Goal: Information Seeking & Learning: Learn about a topic

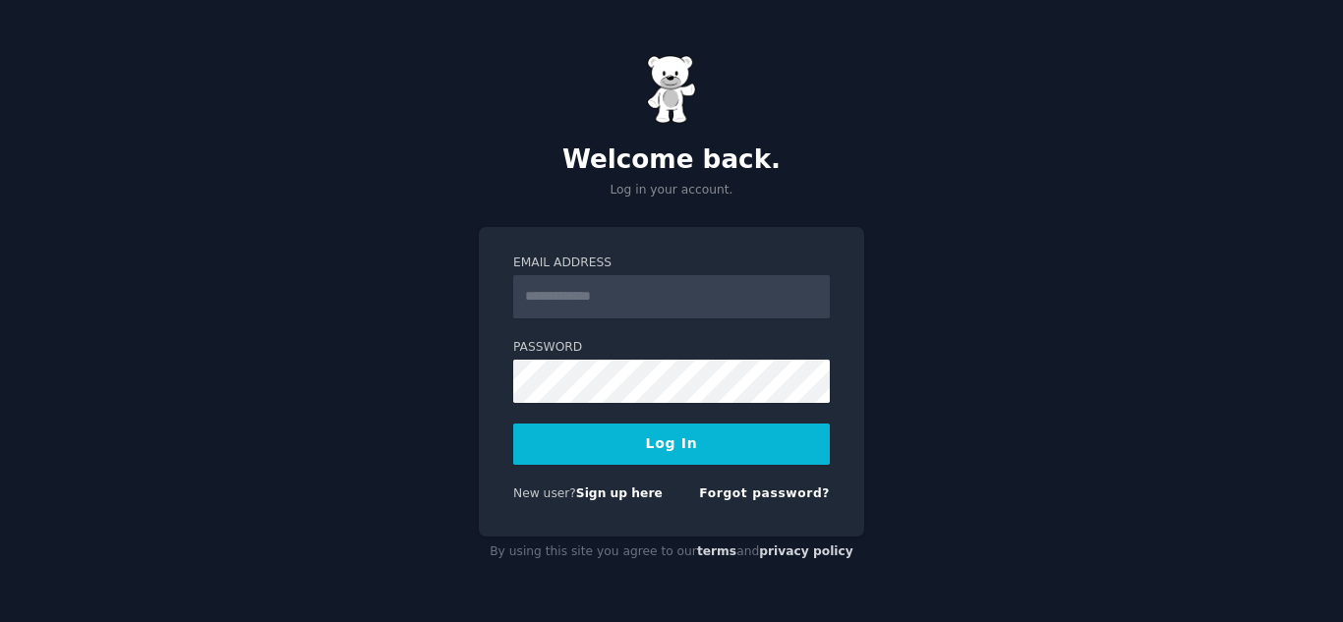
click at [603, 289] on input "Email Address" at bounding box center [671, 296] width 317 height 43
type input "**********"
click at [772, 306] on input "Email Address" at bounding box center [671, 296] width 317 height 43
type input "**********"
click at [739, 443] on button "Log In" at bounding box center [671, 444] width 317 height 41
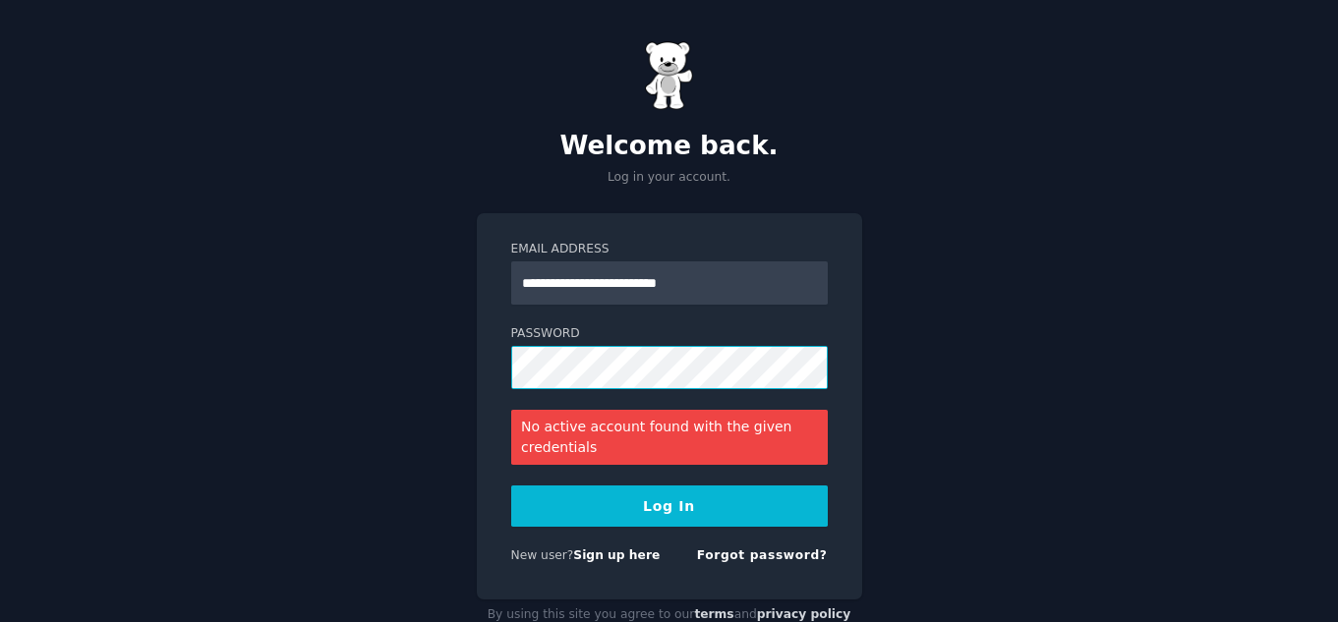
click at [511, 486] on button "Log In" at bounding box center [669, 506] width 317 height 41
click at [477, 363] on div "**********" at bounding box center [669, 406] width 385 height 386
click at [511, 486] on button "Log In" at bounding box center [669, 506] width 317 height 41
click at [594, 552] on link "Sign up here" at bounding box center [616, 556] width 87 height 14
click at [712, 289] on input "**********" at bounding box center [669, 283] width 317 height 43
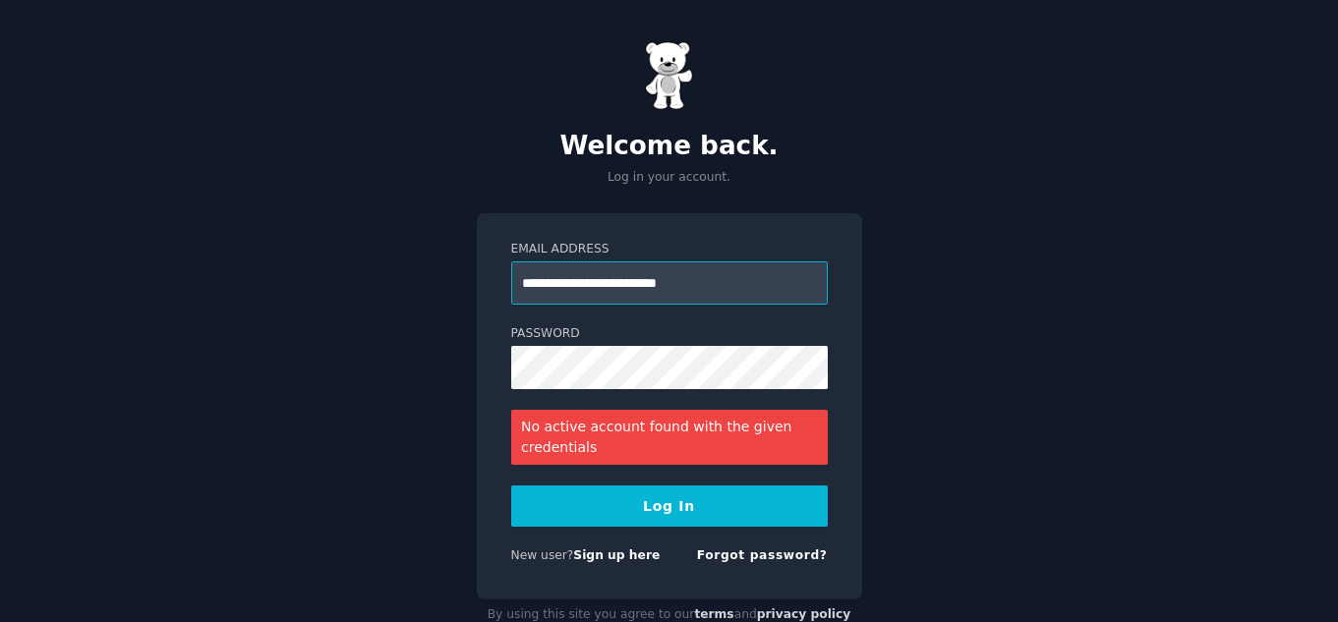
click at [712, 289] on input "**********" at bounding box center [669, 283] width 317 height 43
click at [600, 550] on link "Sign up here" at bounding box center [616, 556] width 87 height 14
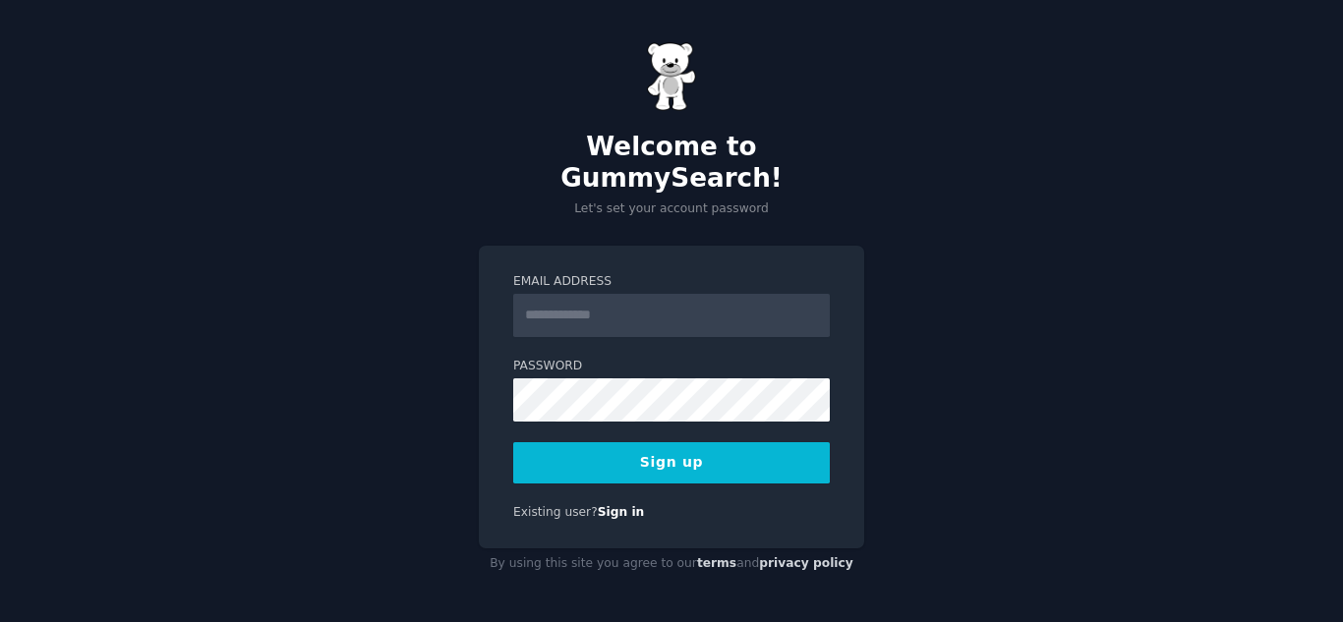
click at [726, 308] on input "Email Address" at bounding box center [671, 315] width 317 height 43
click at [424, 479] on div "Welcome to GummySearch! Let's set your account password Email Address Password …" at bounding box center [671, 311] width 1343 height 622
click at [661, 316] on input "Email Address" at bounding box center [671, 315] width 317 height 43
type input "**********"
click at [667, 463] on button "Sign up" at bounding box center [671, 463] width 317 height 41
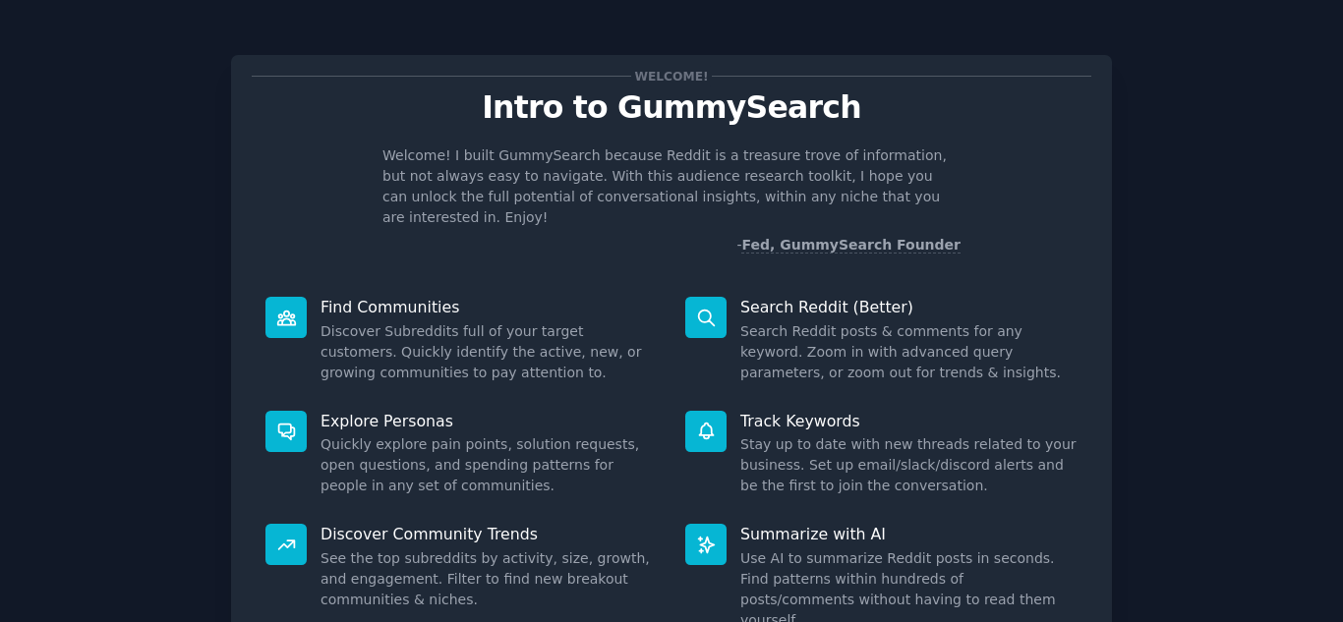
scroll to position [148, 0]
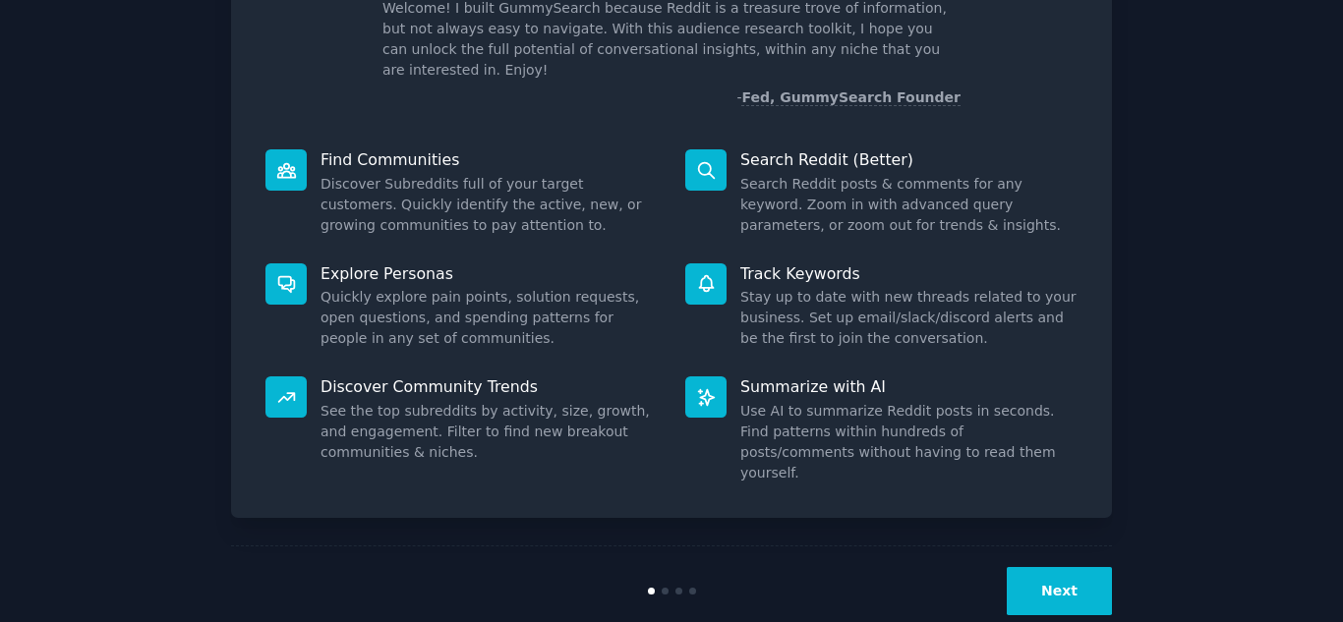
click at [1087, 567] on button "Next" at bounding box center [1059, 591] width 105 height 48
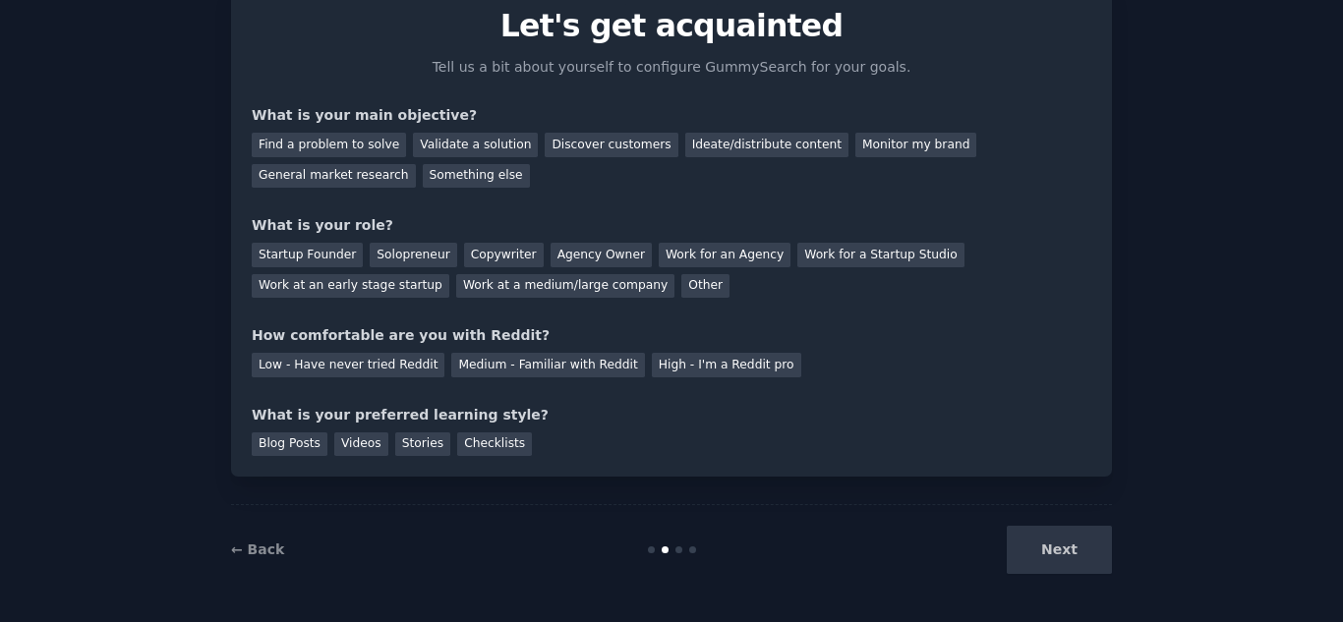
click at [1087, 547] on div "Next" at bounding box center [965, 550] width 294 height 48
click at [1074, 556] on div "Next" at bounding box center [965, 550] width 294 height 48
click at [268, 542] on link "← Back" at bounding box center [257, 550] width 53 height 16
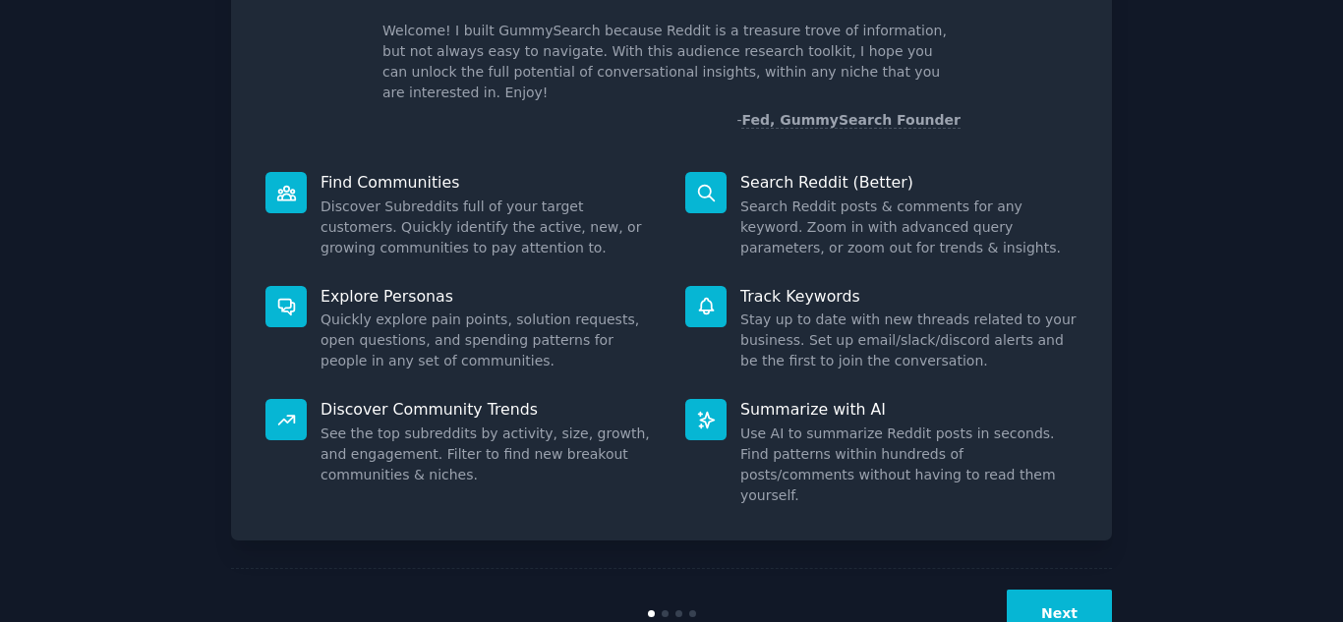
scroll to position [148, 0]
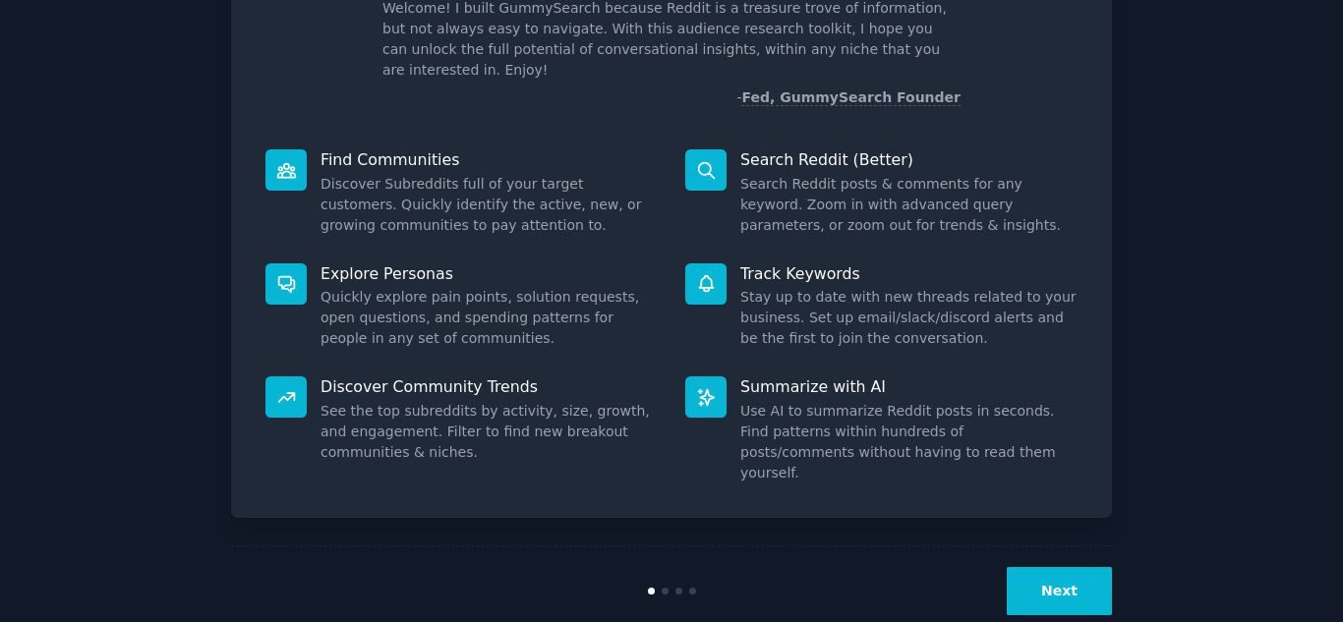
click at [1059, 567] on button "Next" at bounding box center [1059, 591] width 105 height 48
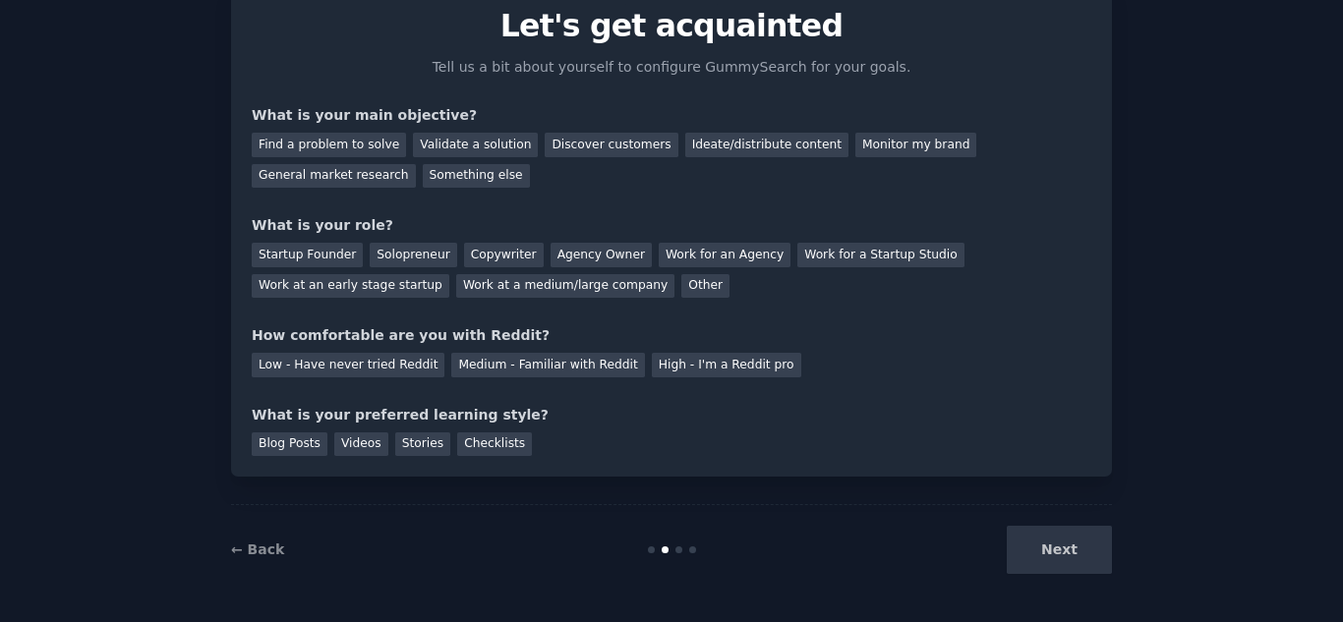
scroll to position [82, 0]
click at [1035, 548] on div "Next" at bounding box center [965, 550] width 294 height 48
click at [457, 149] on div "Validate a solution" at bounding box center [475, 145] width 125 height 25
click at [681, 282] on div "Other" at bounding box center [705, 286] width 48 height 25
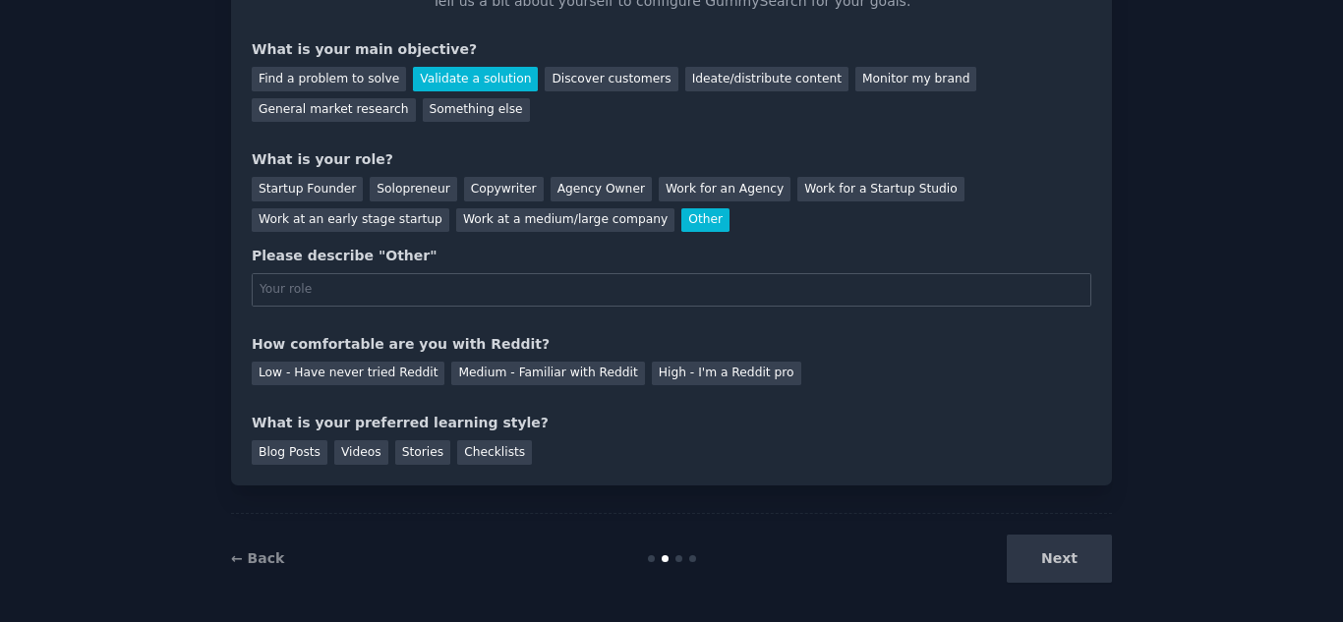
click at [681, 213] on div "Other" at bounding box center [705, 220] width 48 height 25
click at [251, 551] on link "← Back" at bounding box center [257, 559] width 53 height 16
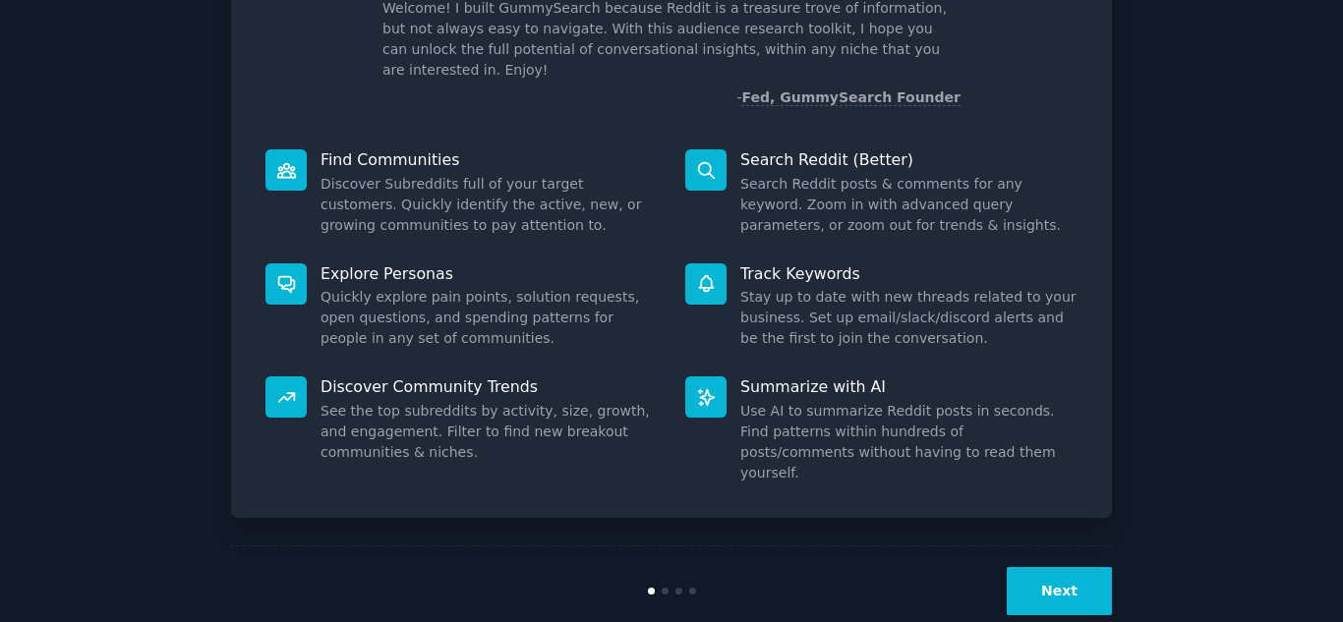
click at [1069, 567] on button "Next" at bounding box center [1059, 591] width 105 height 48
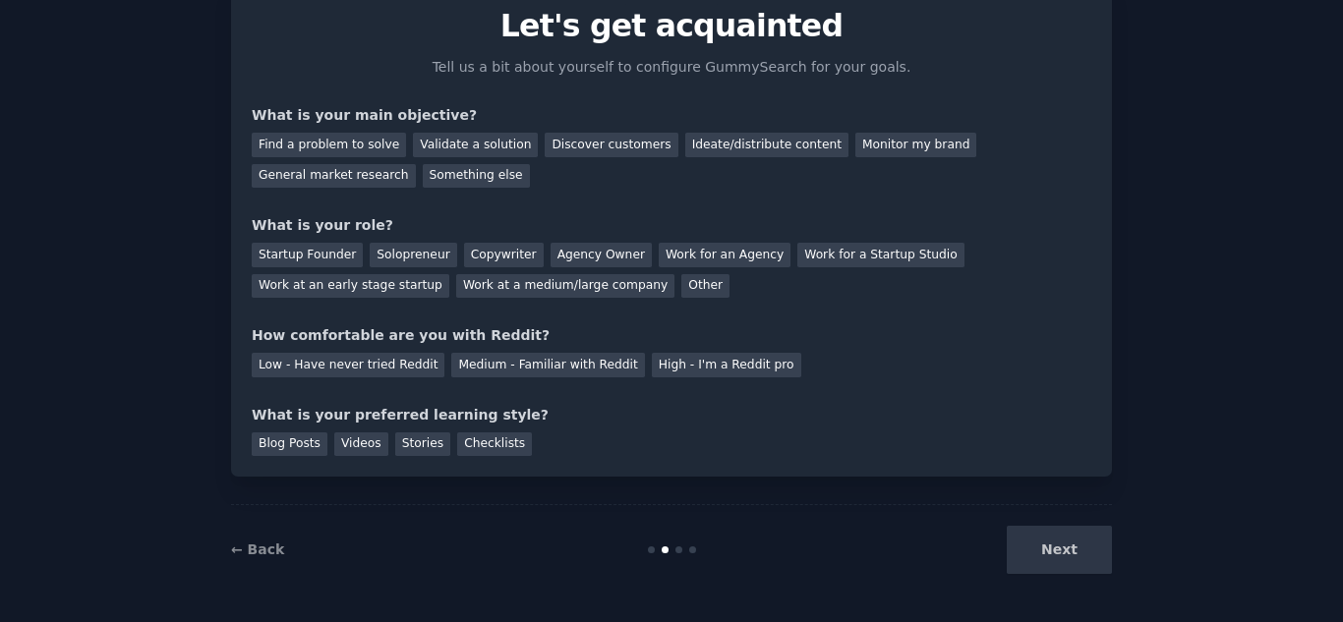
scroll to position [82, 0]
click at [344, 144] on div "Find a problem to solve" at bounding box center [329, 145] width 154 height 25
click at [303, 245] on div "Startup Founder" at bounding box center [307, 255] width 111 height 25
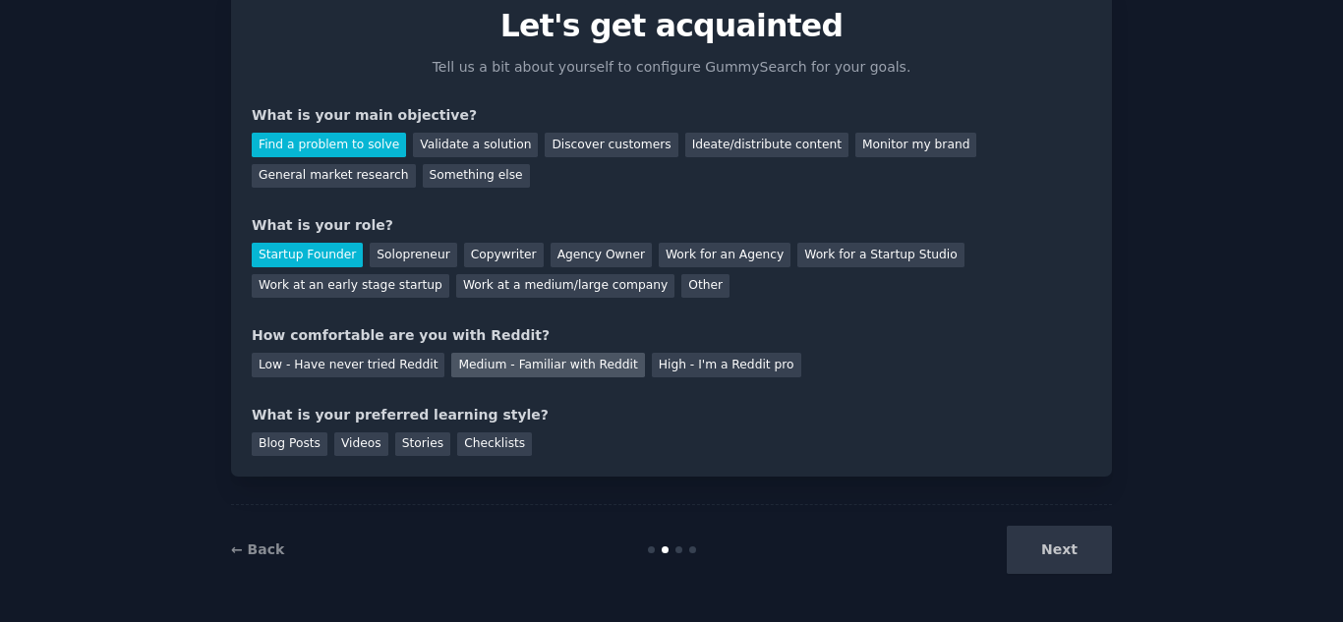
click at [525, 377] on div "Medium - Familiar with Reddit" at bounding box center [547, 365] width 193 height 25
click at [273, 443] on div "Blog Posts" at bounding box center [290, 445] width 76 height 25
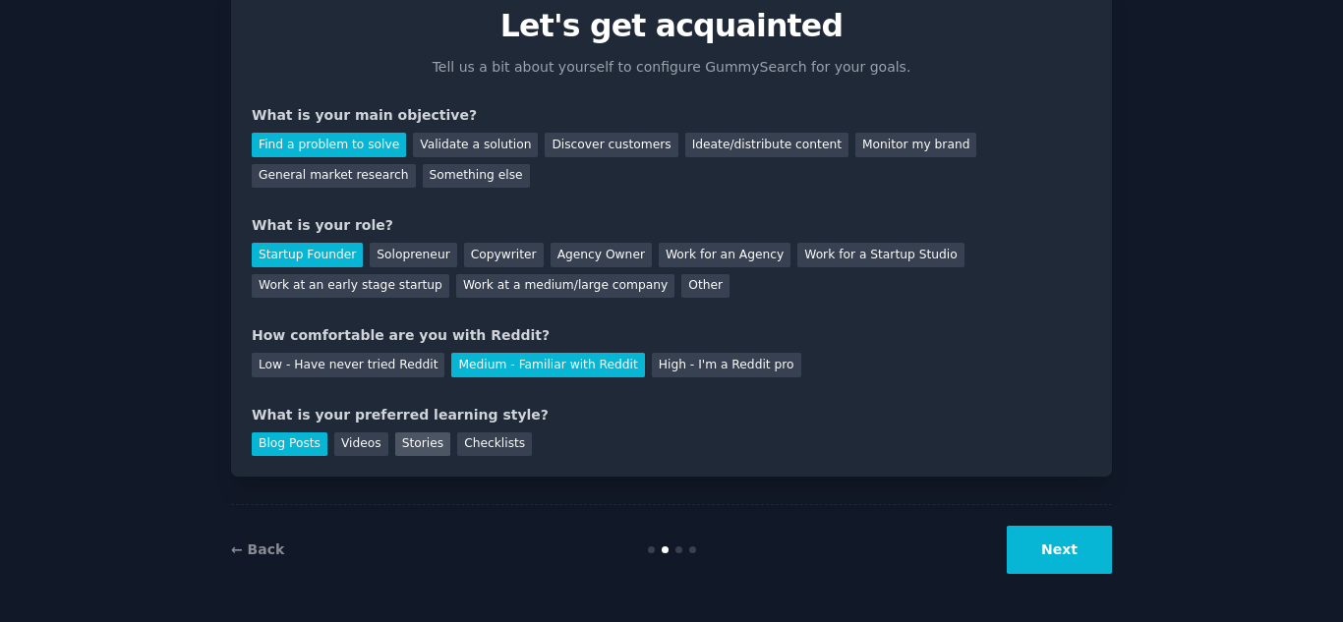
click at [398, 440] on div "Stories" at bounding box center [422, 445] width 55 height 25
click at [1045, 540] on button "Next" at bounding box center [1059, 550] width 105 height 48
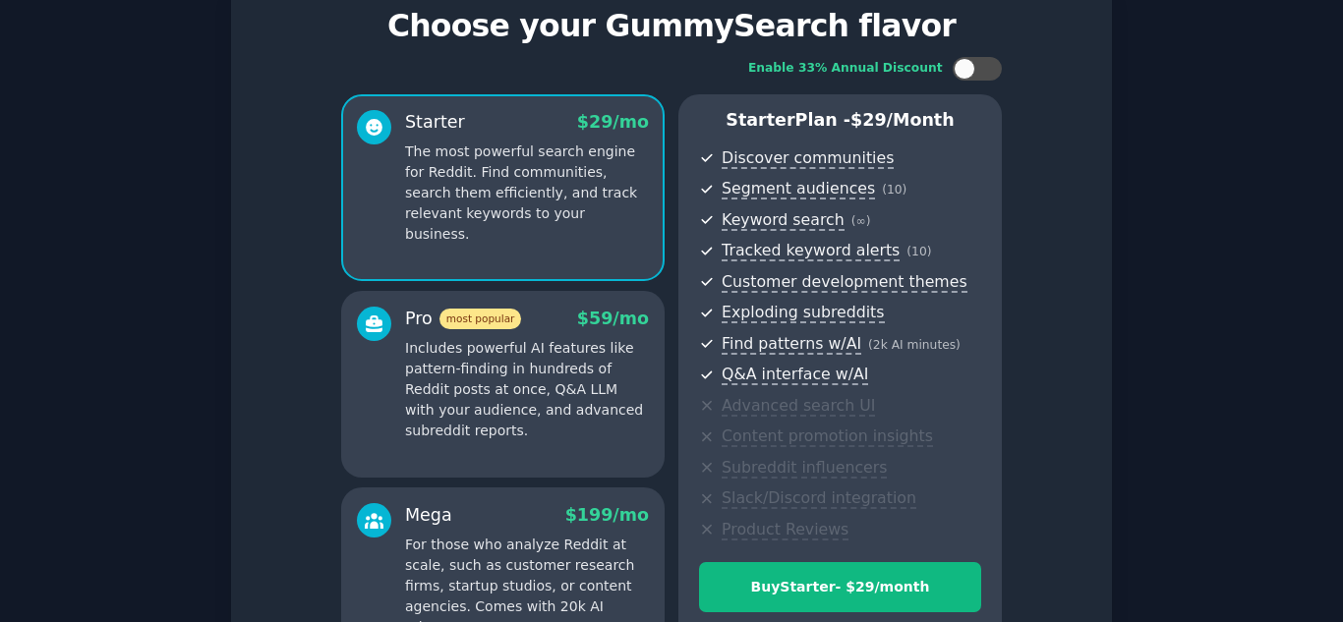
scroll to position [321, 0]
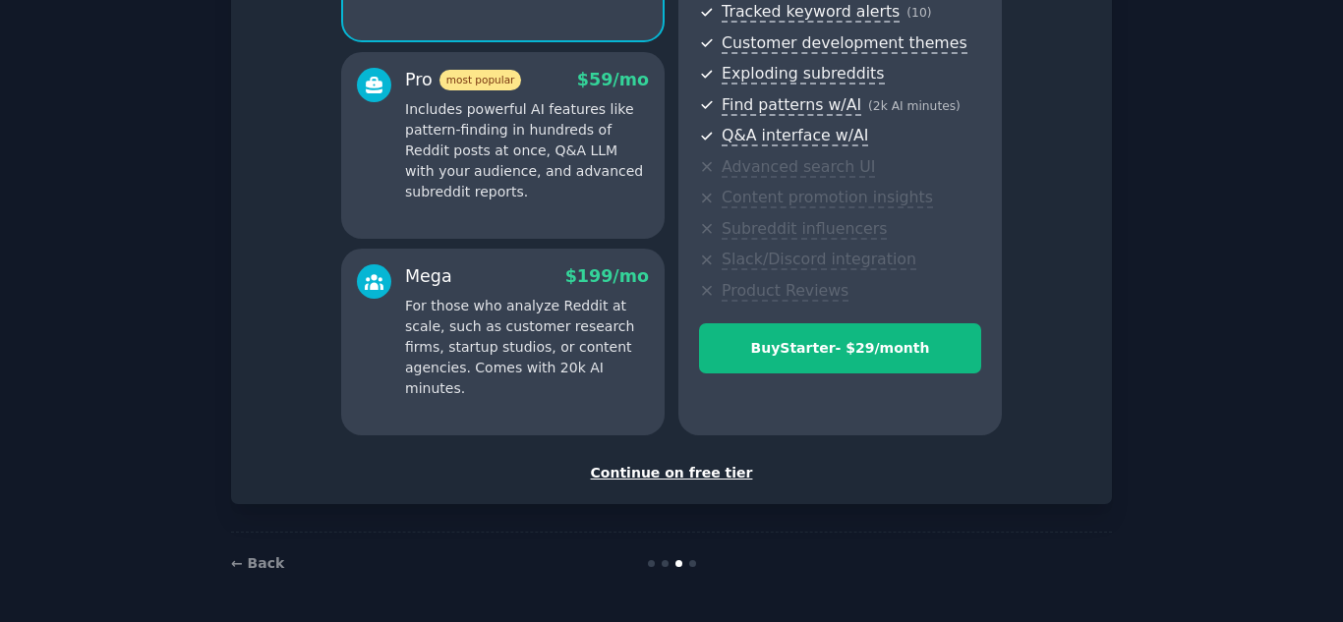
click at [681, 478] on div "Continue on free tier" at bounding box center [672, 473] width 840 height 21
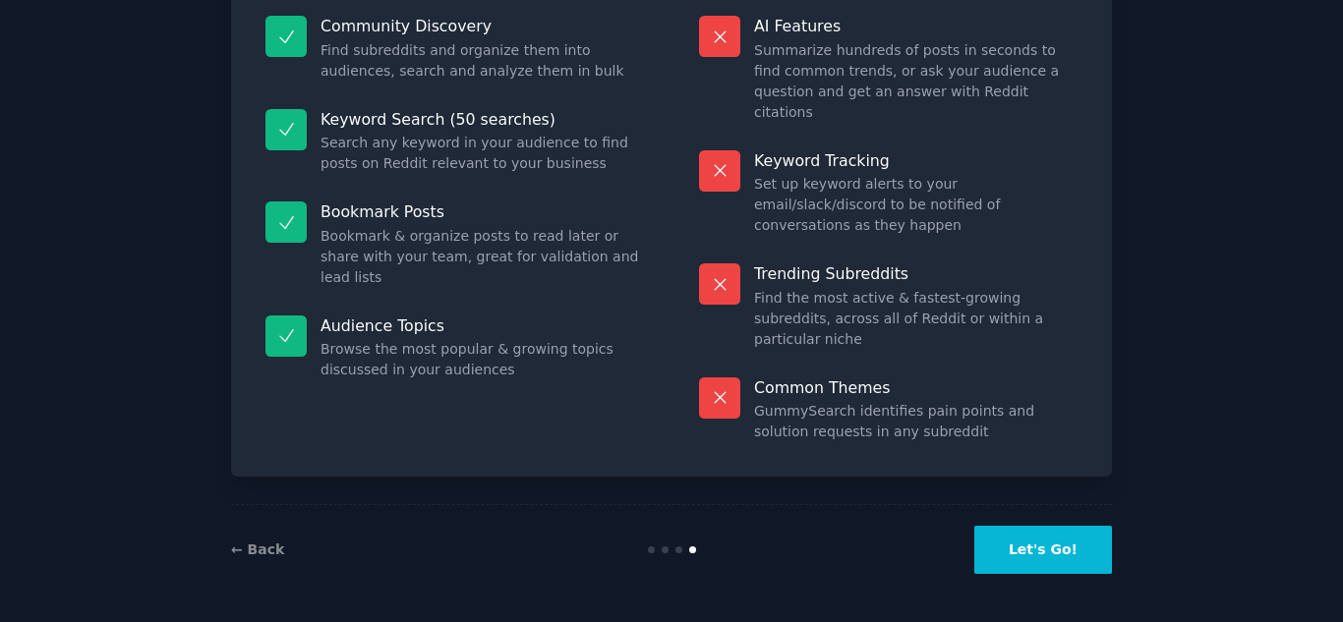
scroll to position [144, 0]
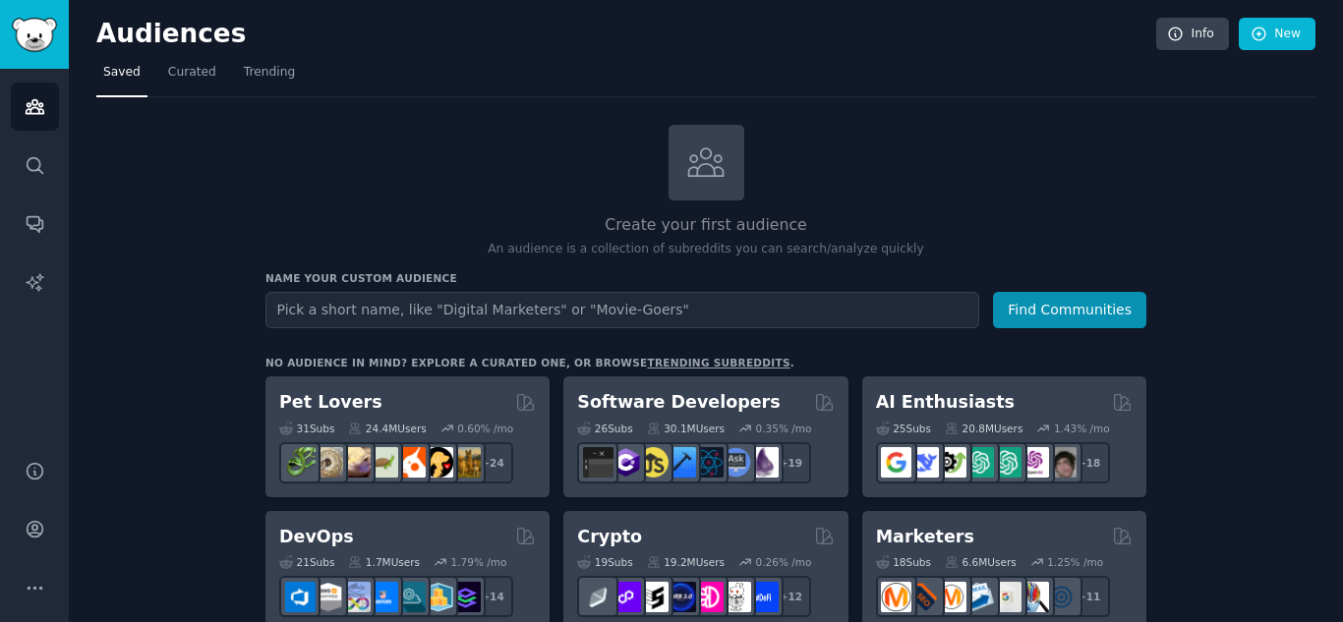
click at [558, 314] on input "text" at bounding box center [623, 310] width 714 height 36
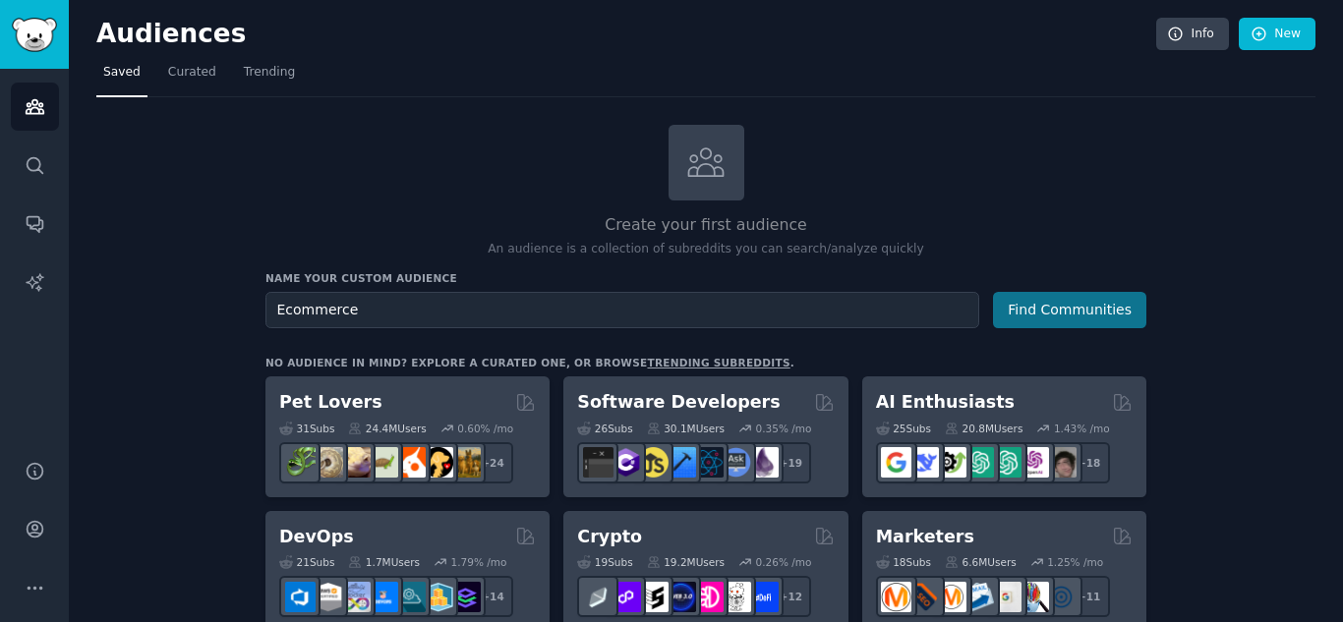
type input "Ecommerce"
click at [1081, 311] on button "Find Communities" at bounding box center [1069, 310] width 153 height 36
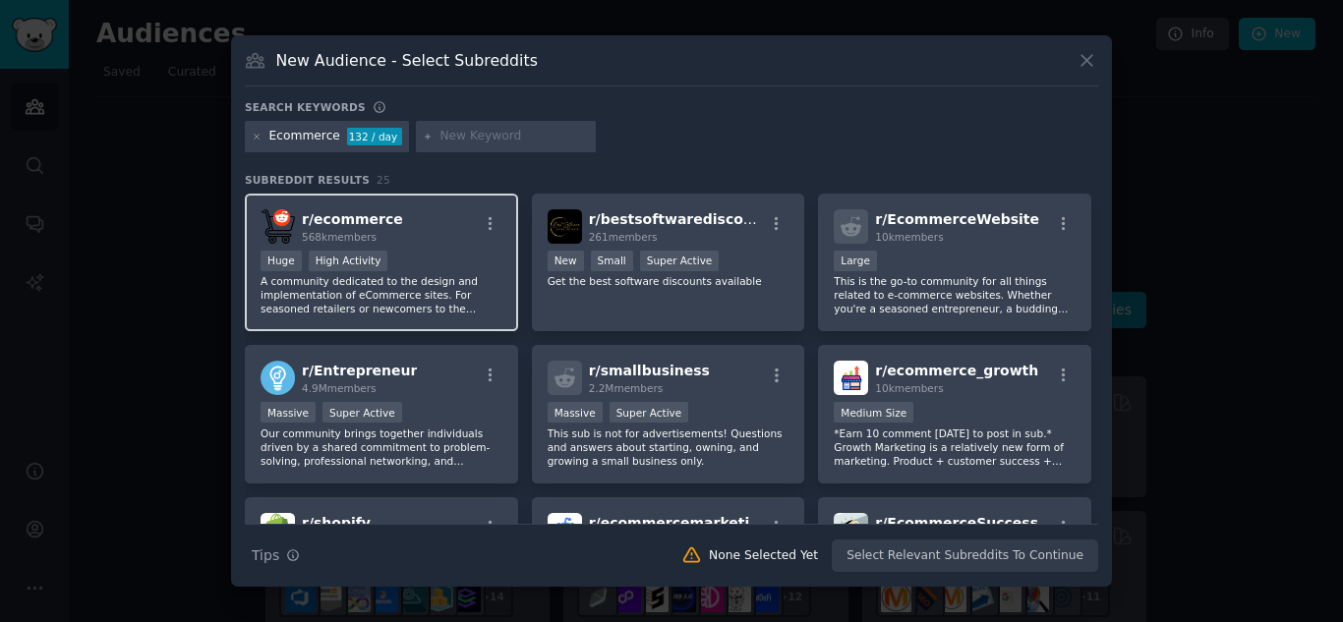
click at [441, 262] on div "Huge High Activity" at bounding box center [382, 263] width 242 height 25
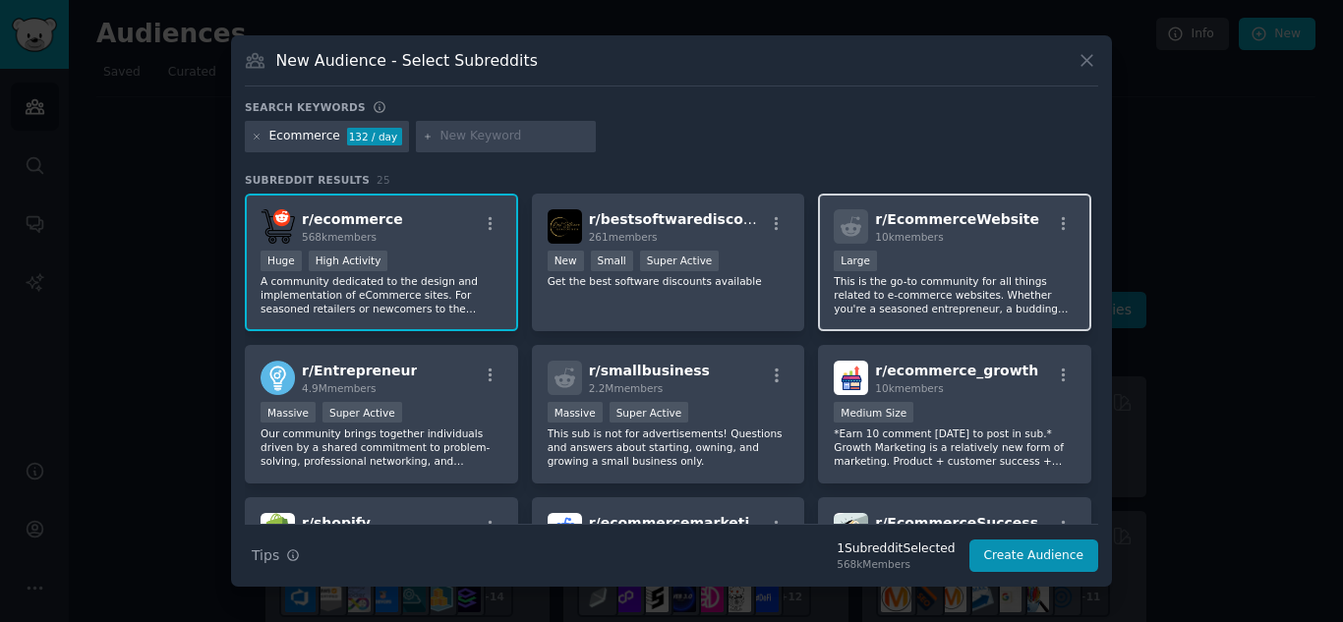
click at [909, 243] on span "10k members" at bounding box center [909, 237] width 68 height 12
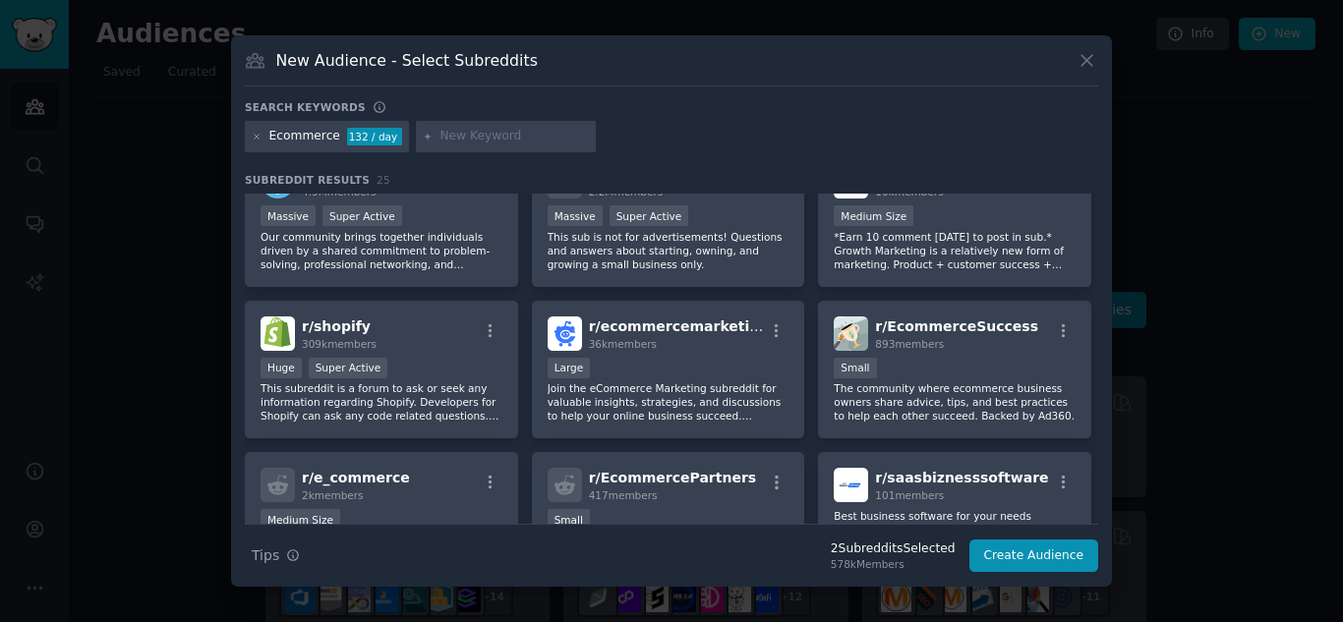
scroll to position [98, 0]
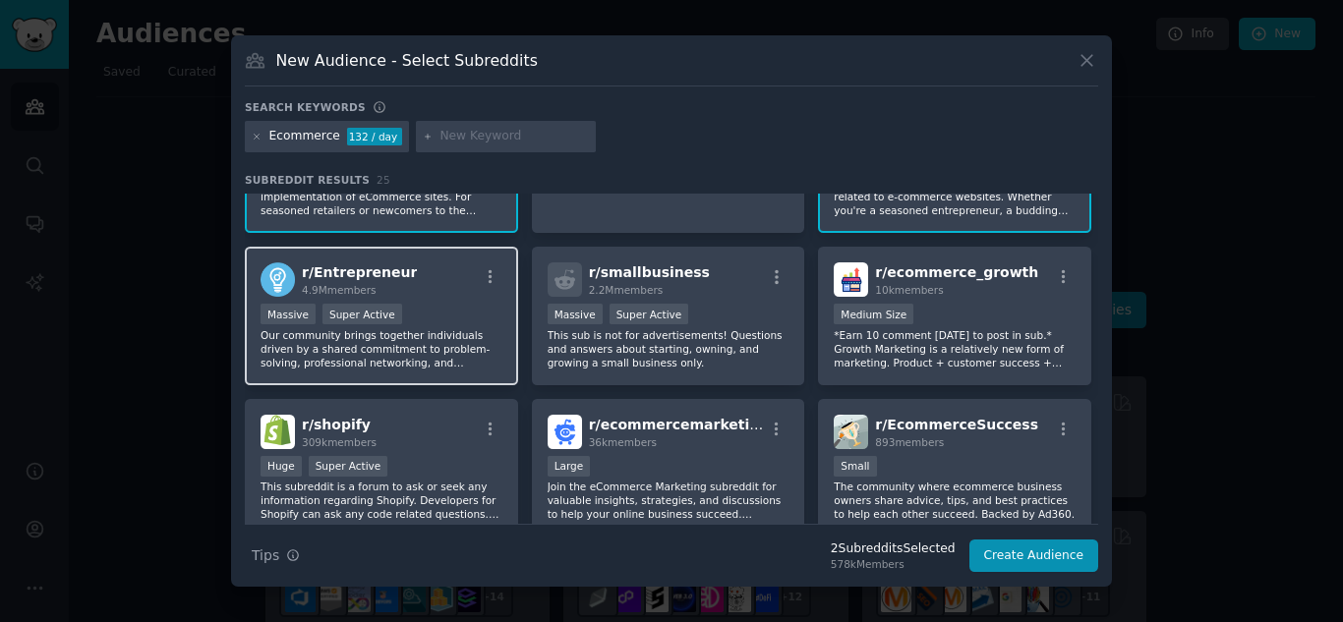
click at [502, 302] on div "r/ Entrepreneur 4.9M members Massive Super Active Our community brings together…" at bounding box center [381, 316] width 273 height 139
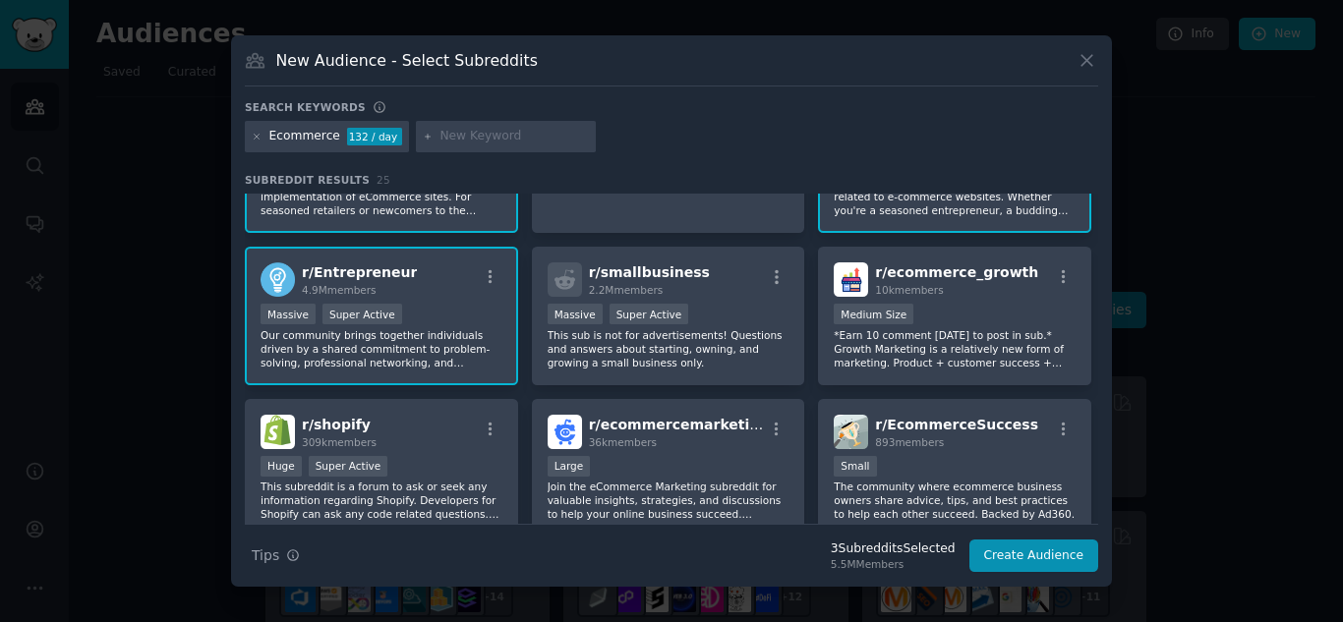
click at [462, 325] on div "Massive Super Active" at bounding box center [382, 316] width 242 height 25
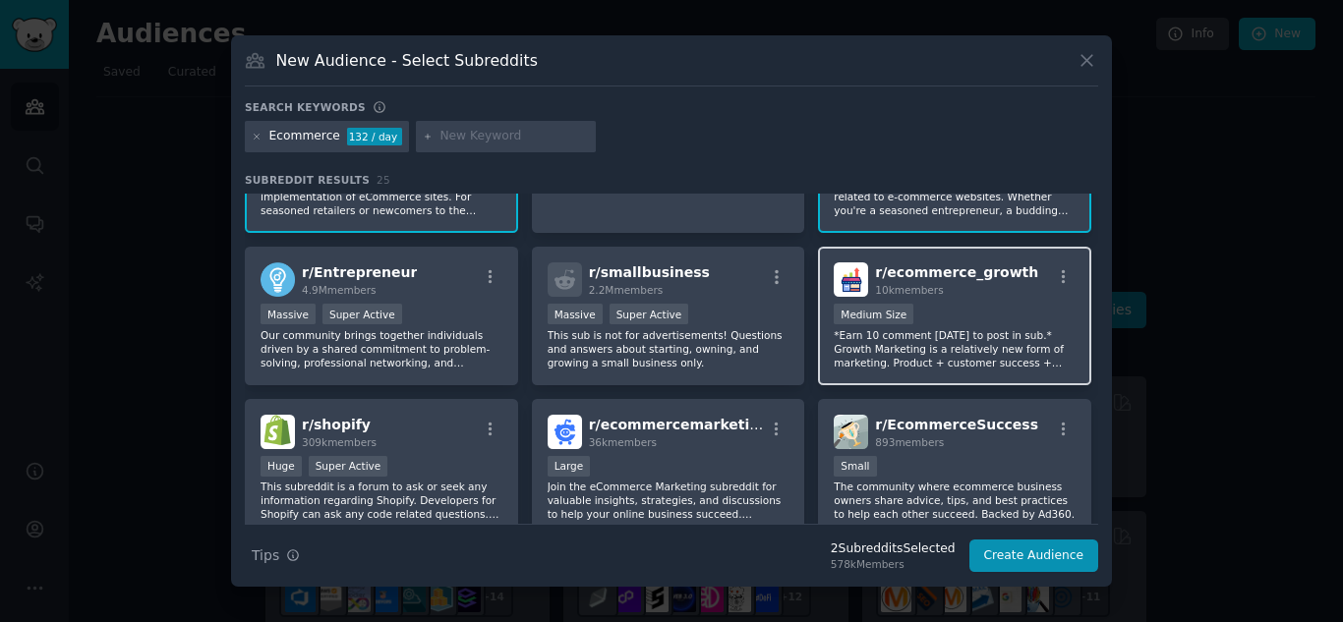
click at [981, 280] on span "r/ ecommerce_growth" at bounding box center [956, 273] width 163 height 16
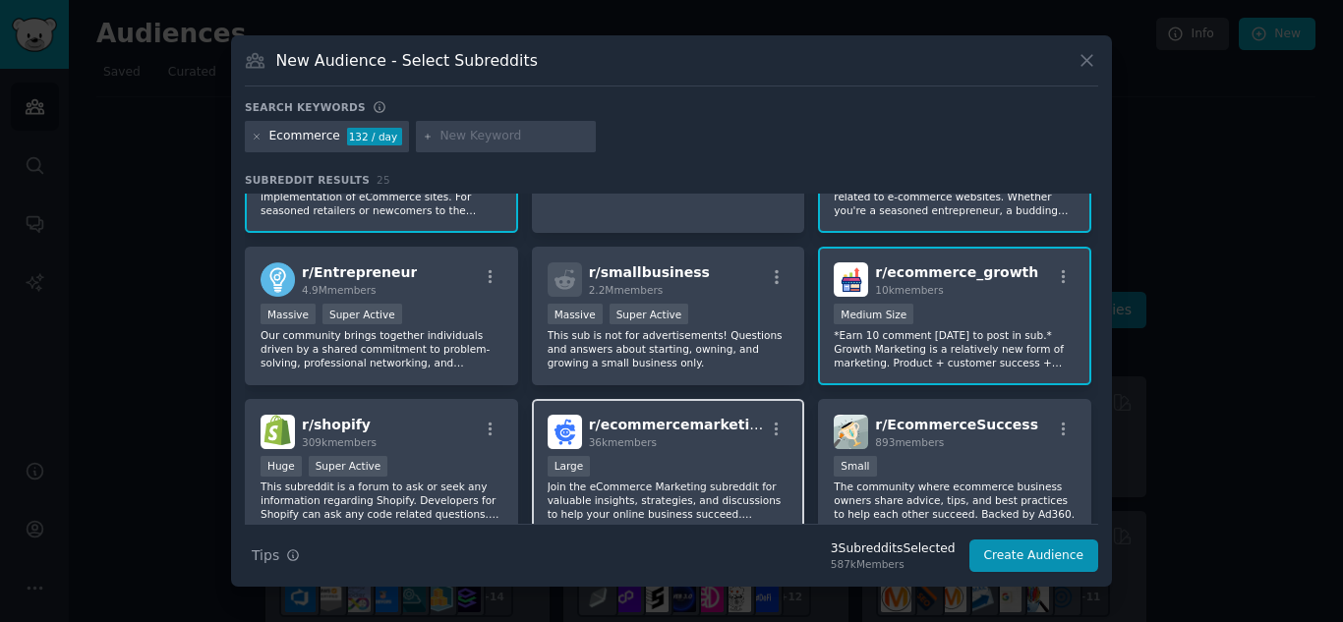
click at [676, 443] on div "36k members" at bounding box center [677, 443] width 176 height 14
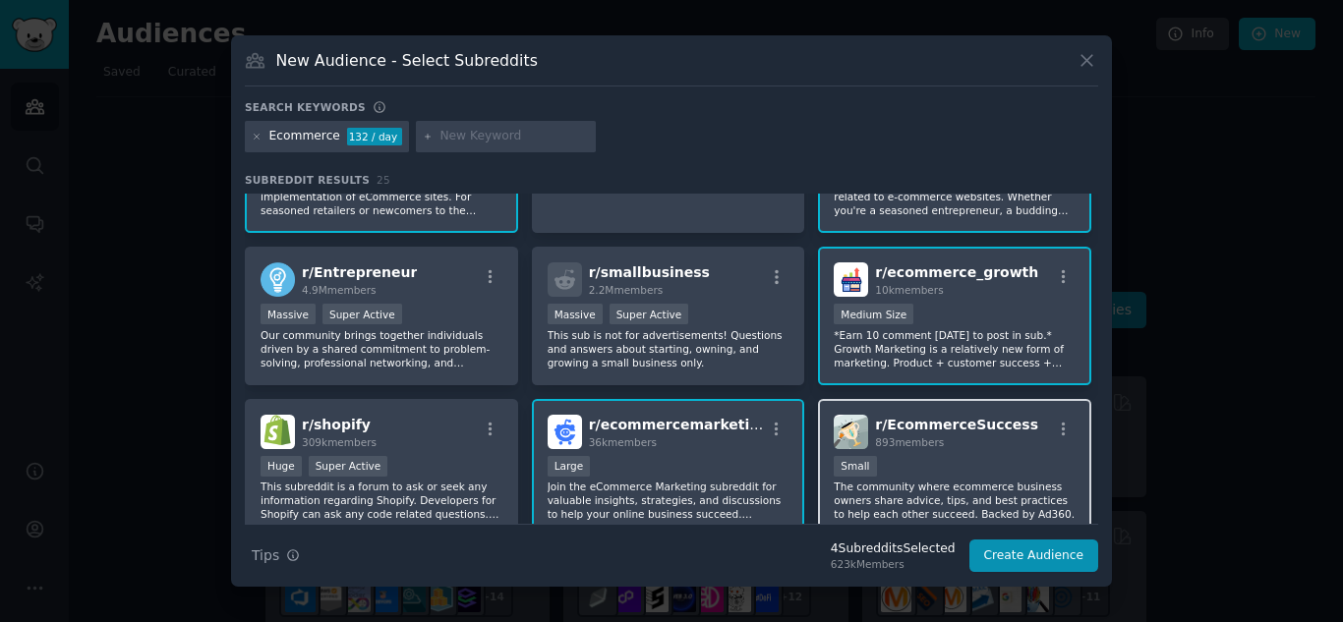
scroll to position [197, 0]
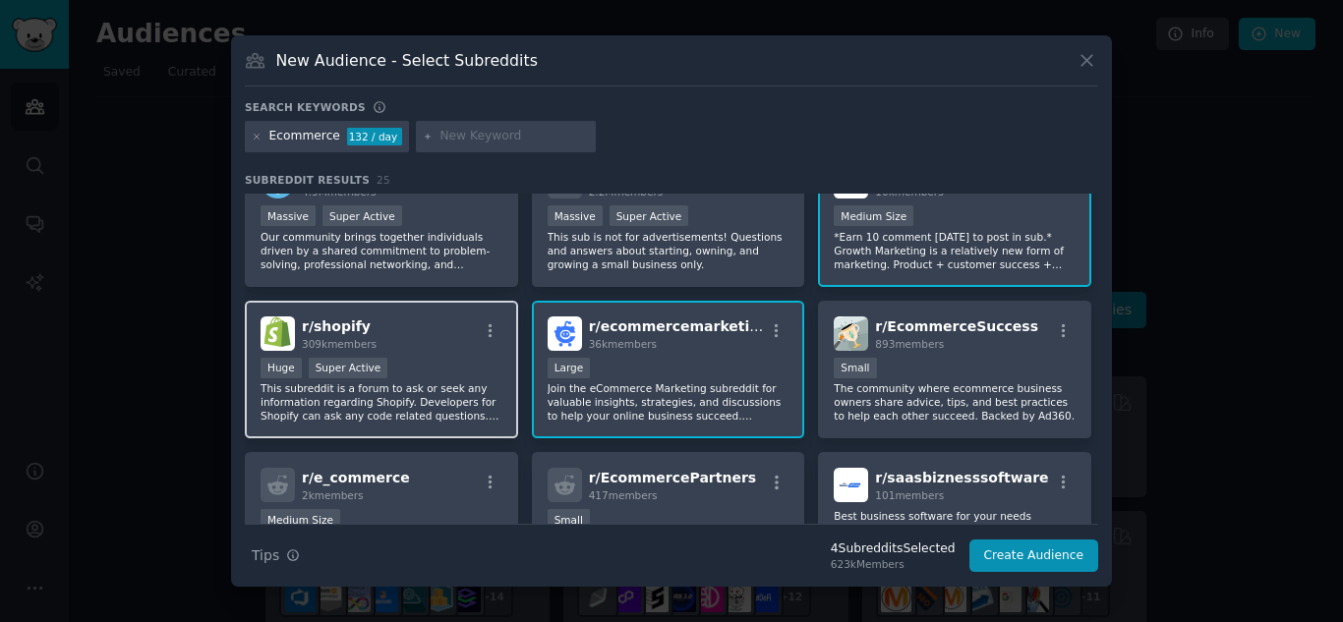
click at [469, 382] on p "This subreddit is a forum to ask or seek any information regarding Shopify. Dev…" at bounding box center [382, 402] width 242 height 41
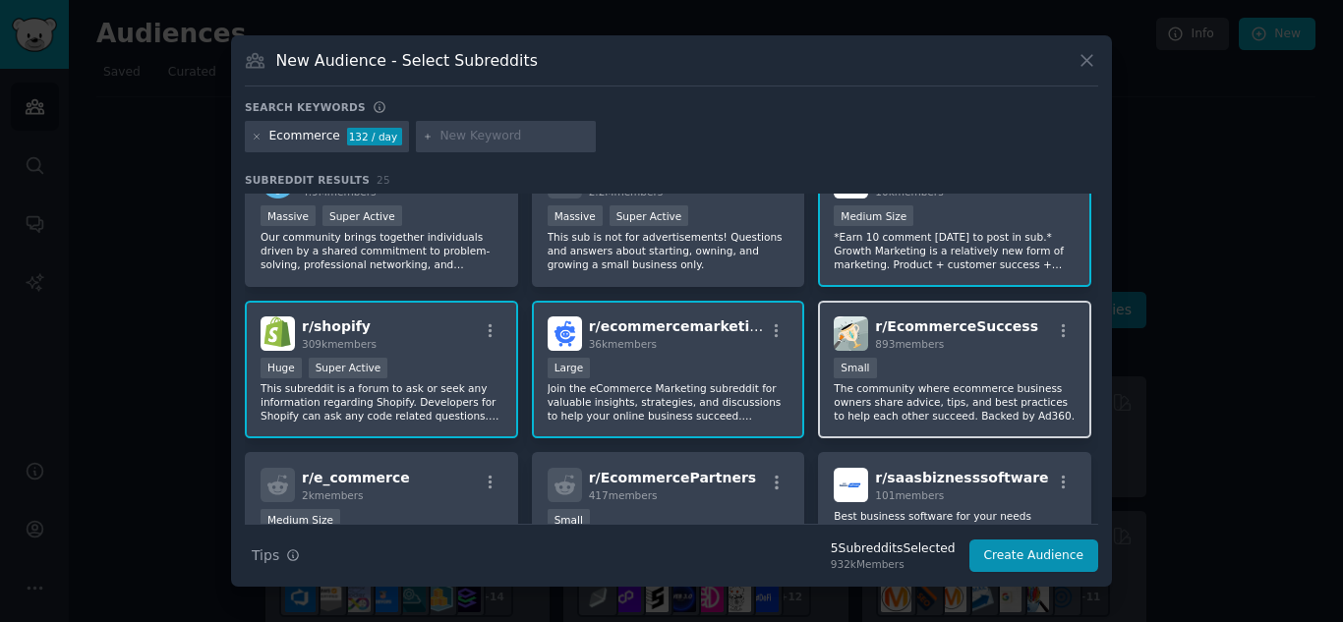
click at [911, 371] on div "100 - 1000 members Small" at bounding box center [955, 370] width 242 height 25
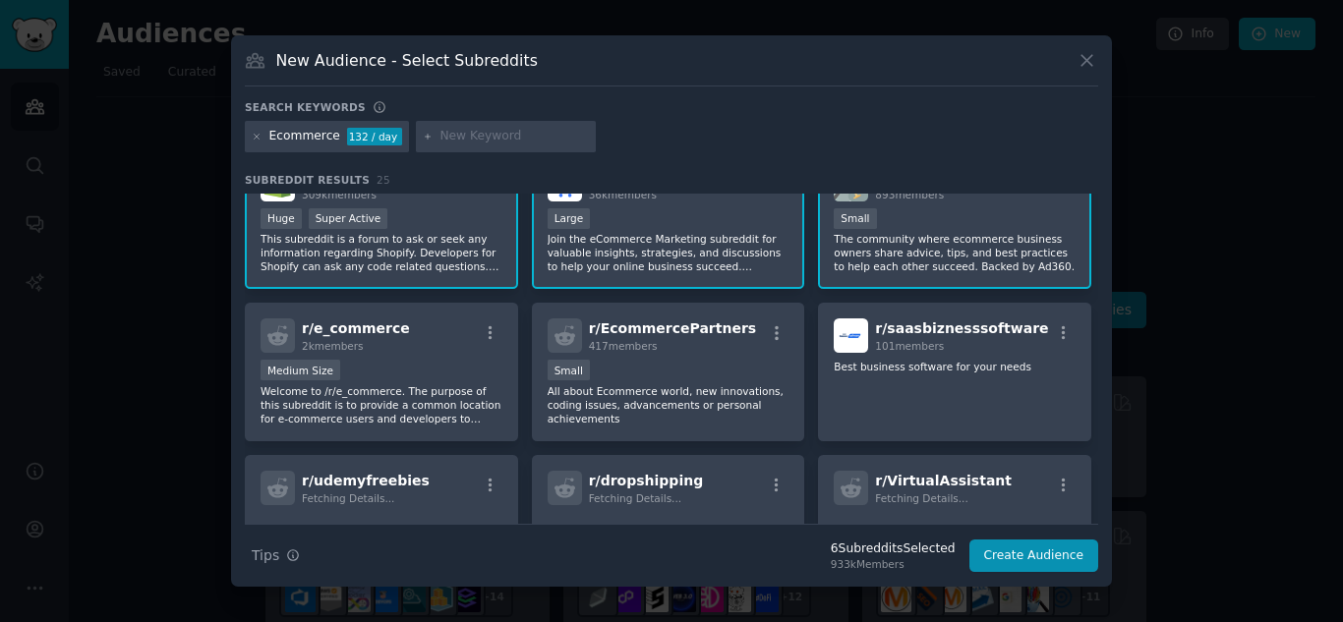
scroll to position [444, 0]
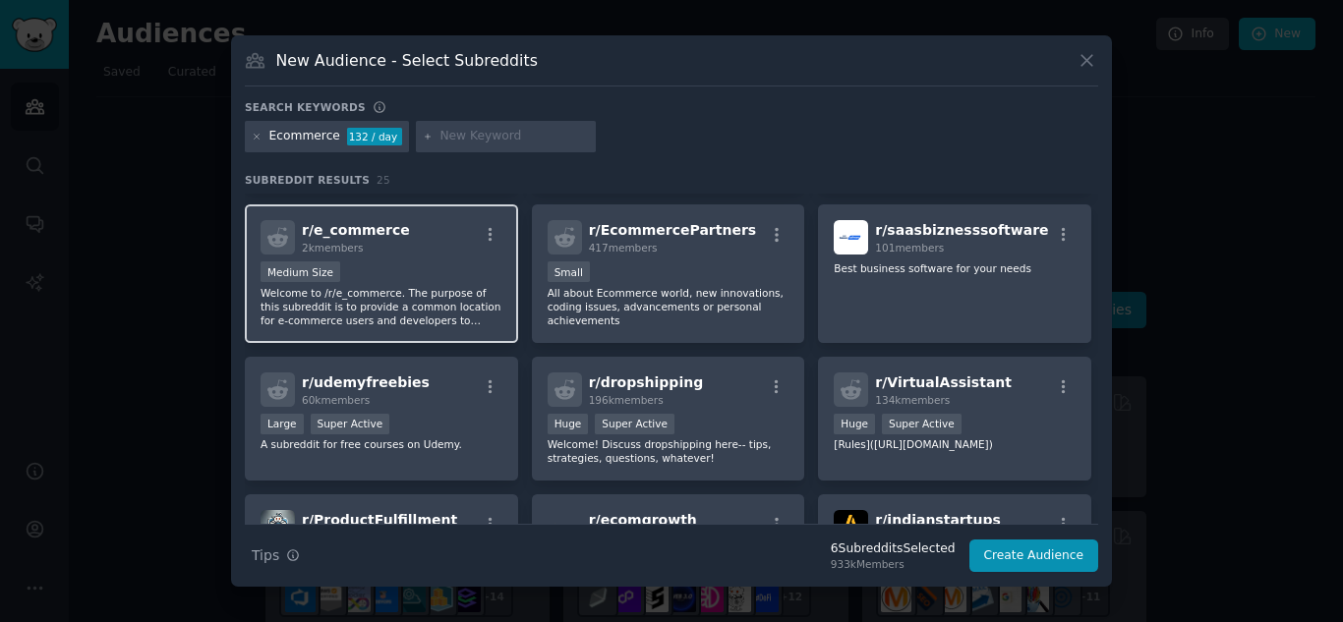
click at [417, 300] on p "Welcome to /r/e_commerce. The purpose of this subreddit is to provide a common …" at bounding box center [382, 306] width 242 height 41
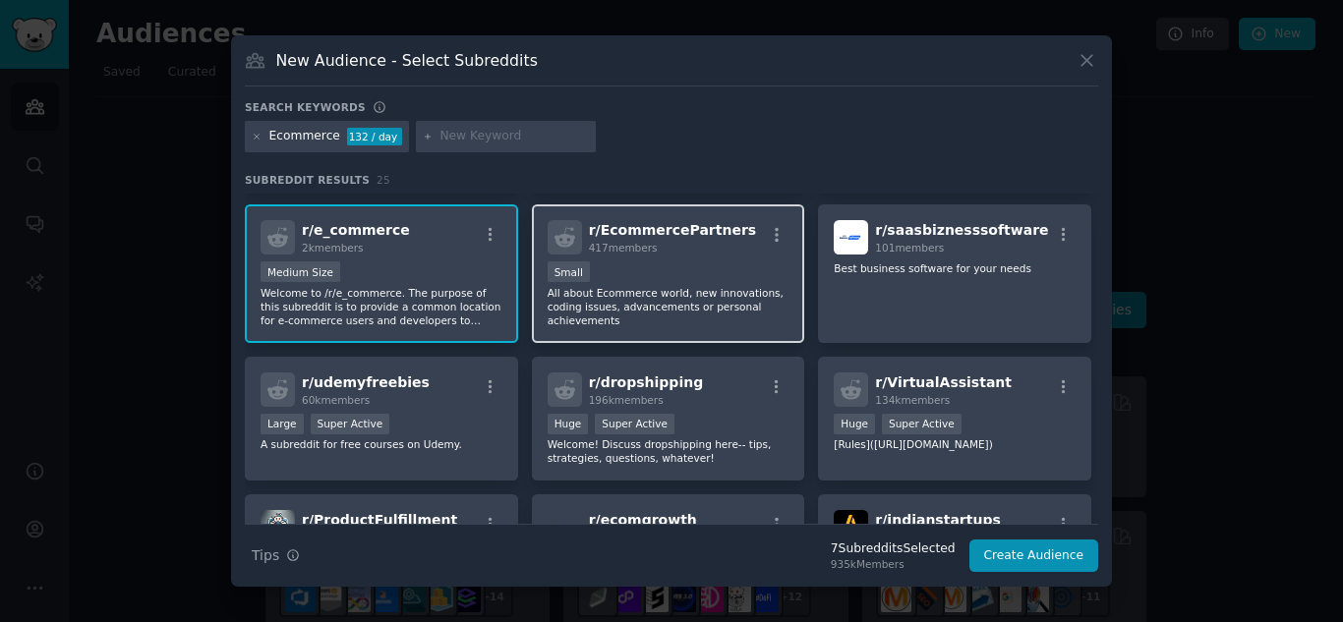
scroll to position [543, 0]
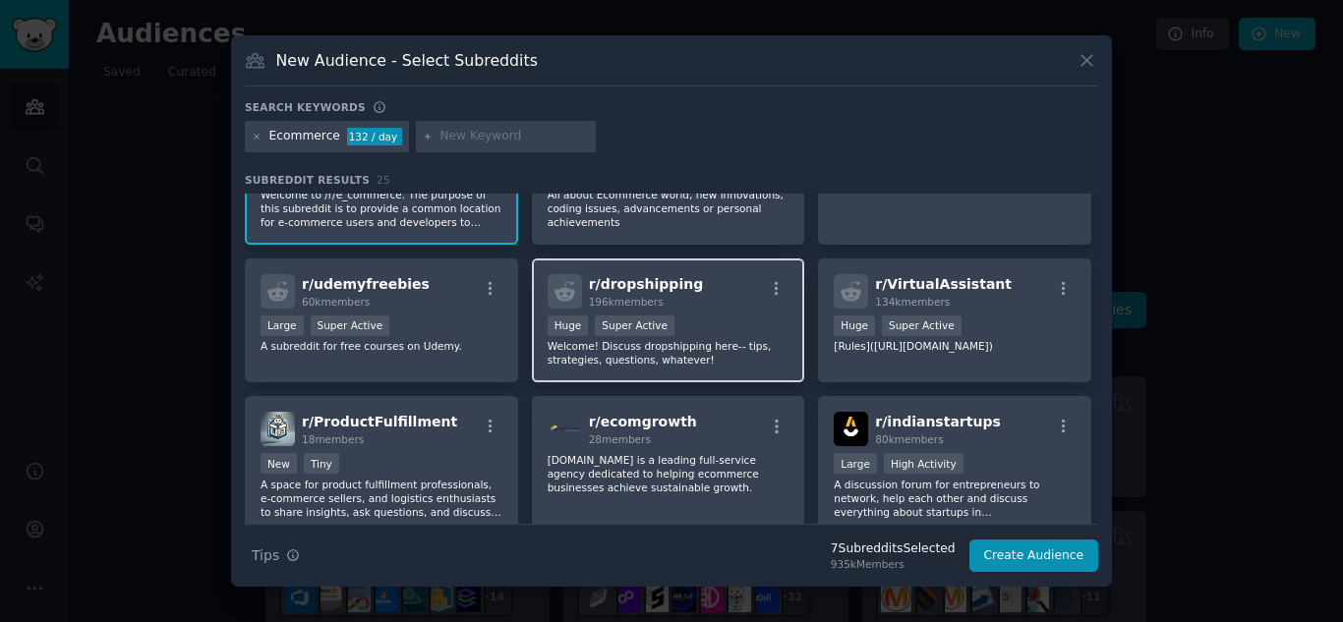
click at [662, 299] on div "196k members" at bounding box center [646, 302] width 115 height 14
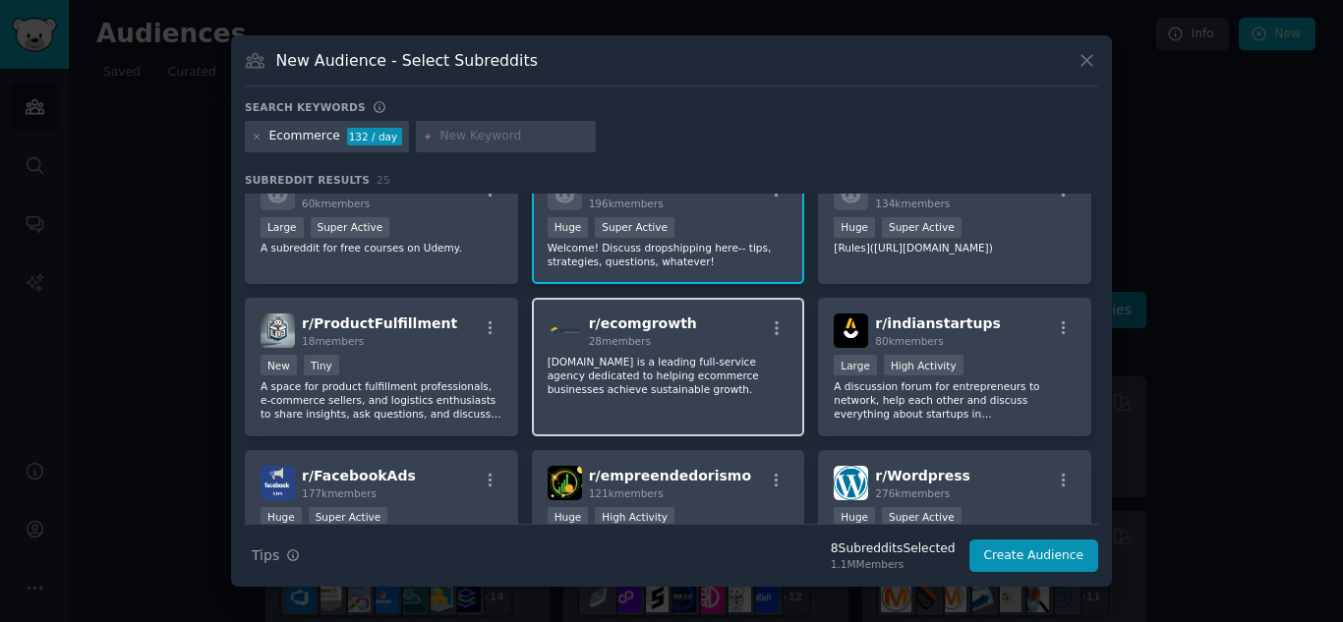
scroll to position [739, 0]
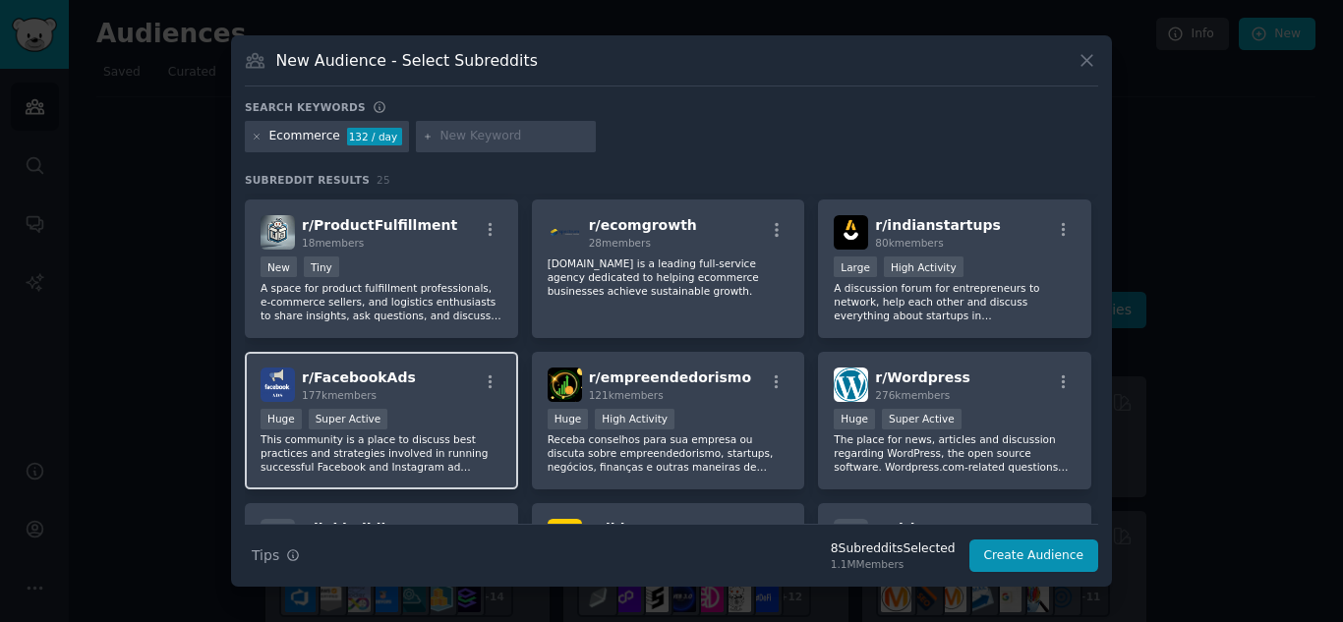
click at [444, 409] on div "Huge Super Active" at bounding box center [382, 421] width 242 height 25
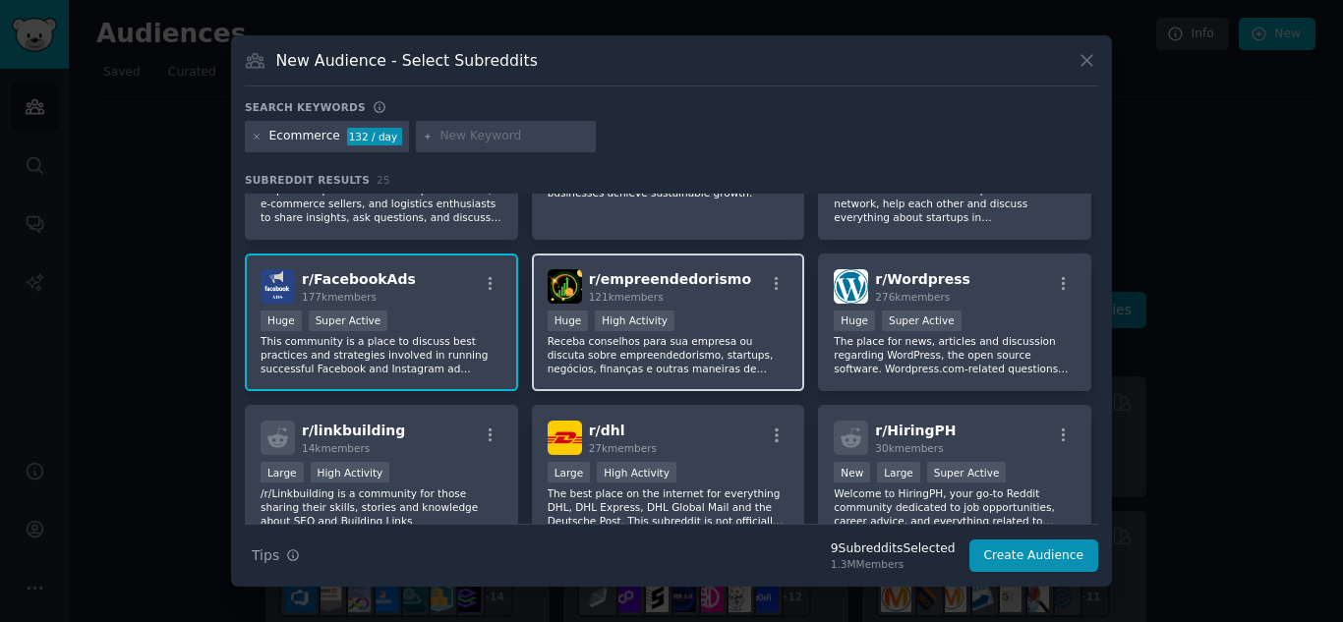
scroll to position [936, 0]
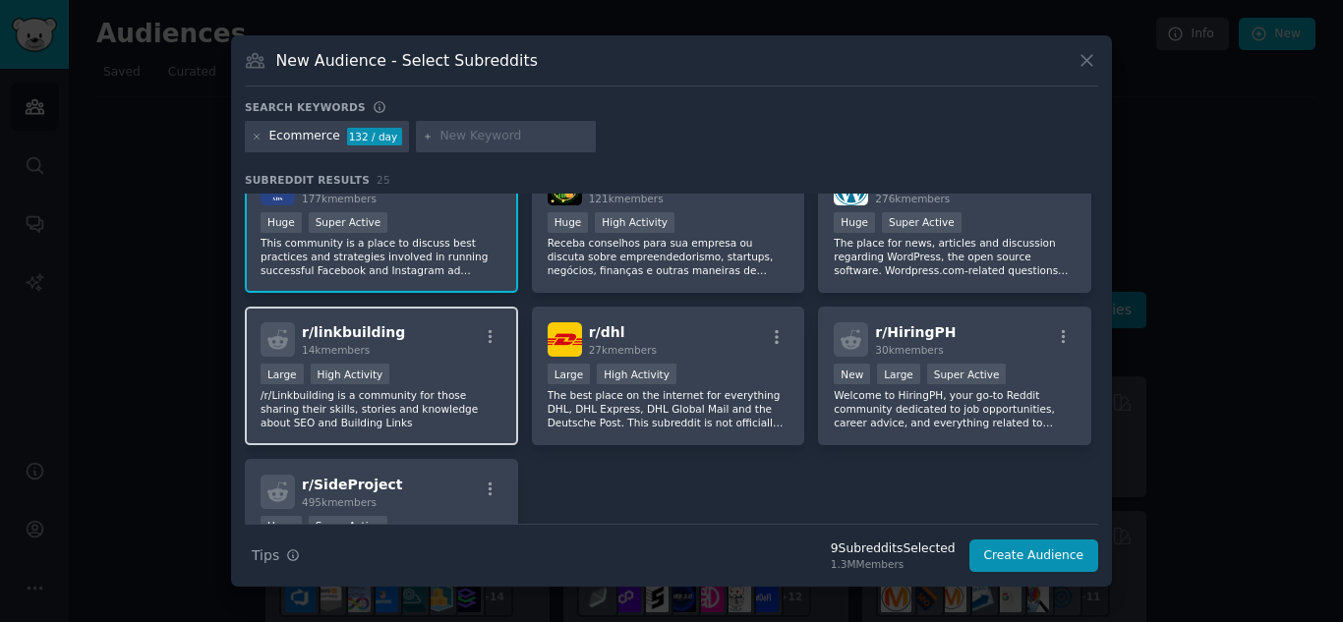
click at [423, 367] on div "Large High Activity" at bounding box center [382, 376] width 242 height 25
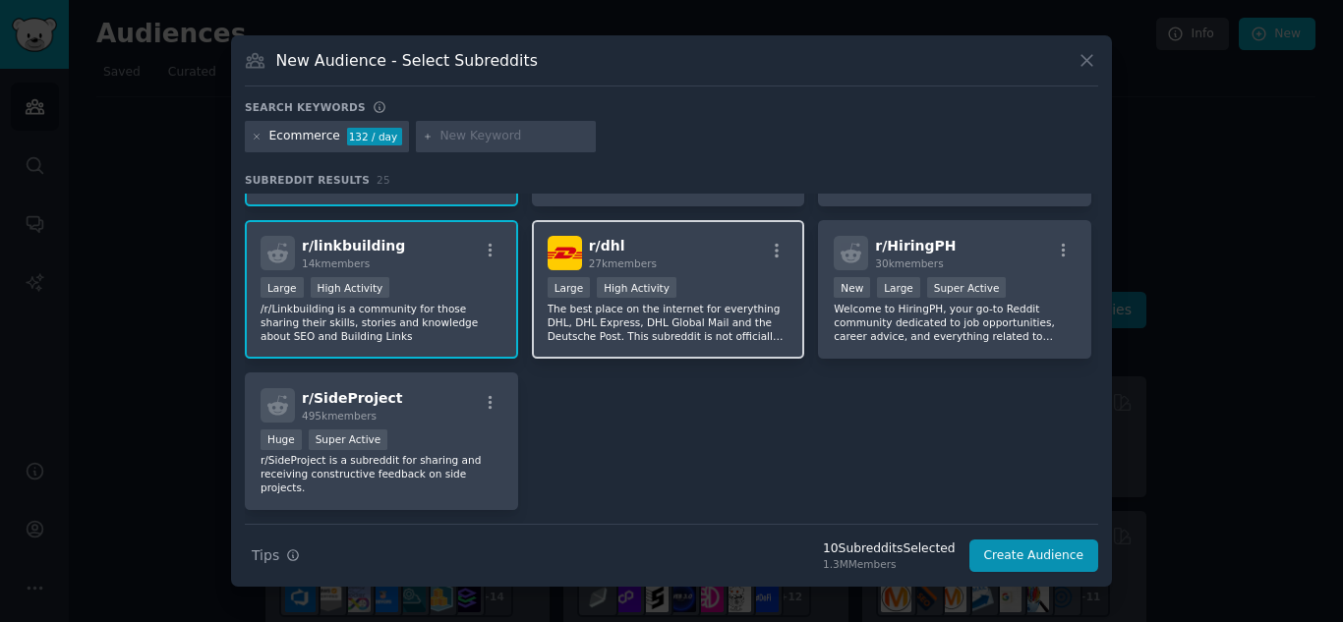
scroll to position [1034, 0]
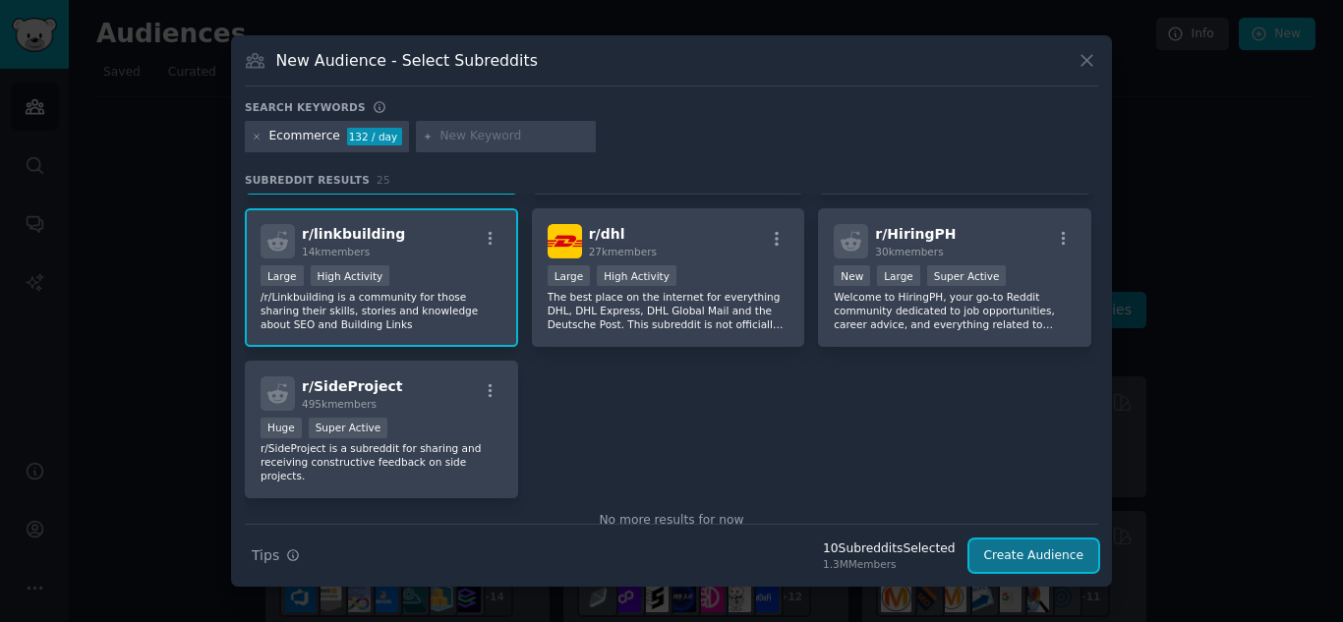
click at [1049, 542] on button "Create Audience" at bounding box center [1035, 556] width 130 height 33
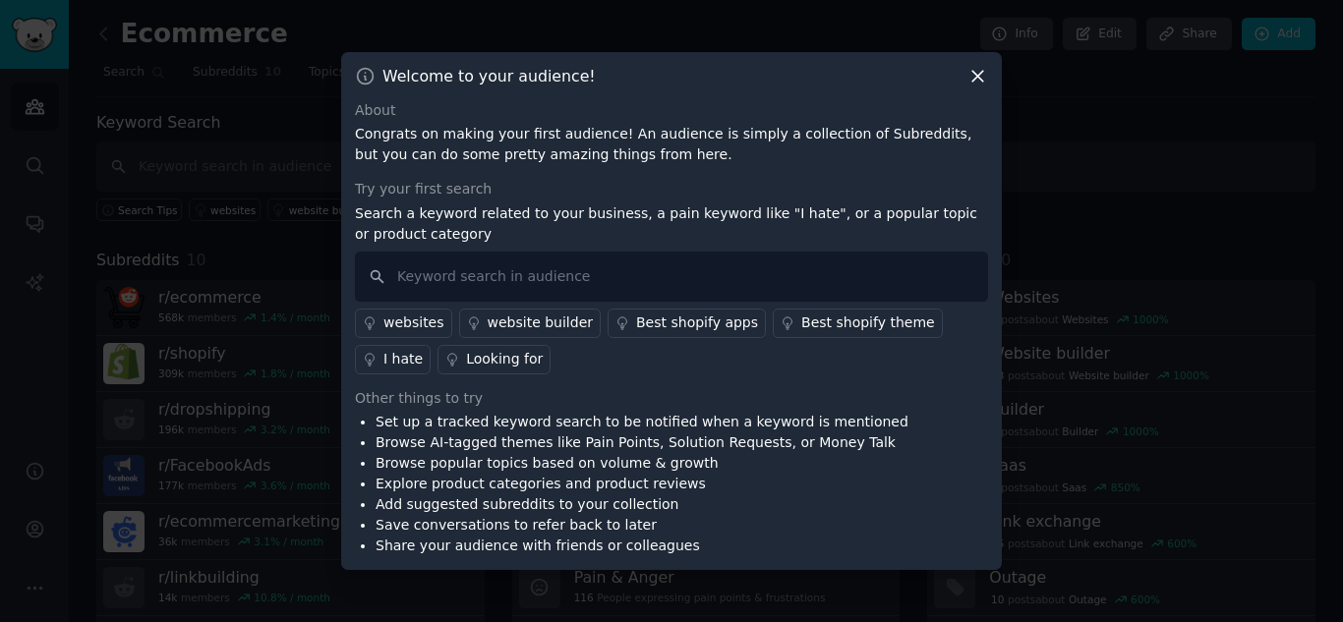
click at [979, 84] on icon at bounding box center [978, 76] width 21 height 21
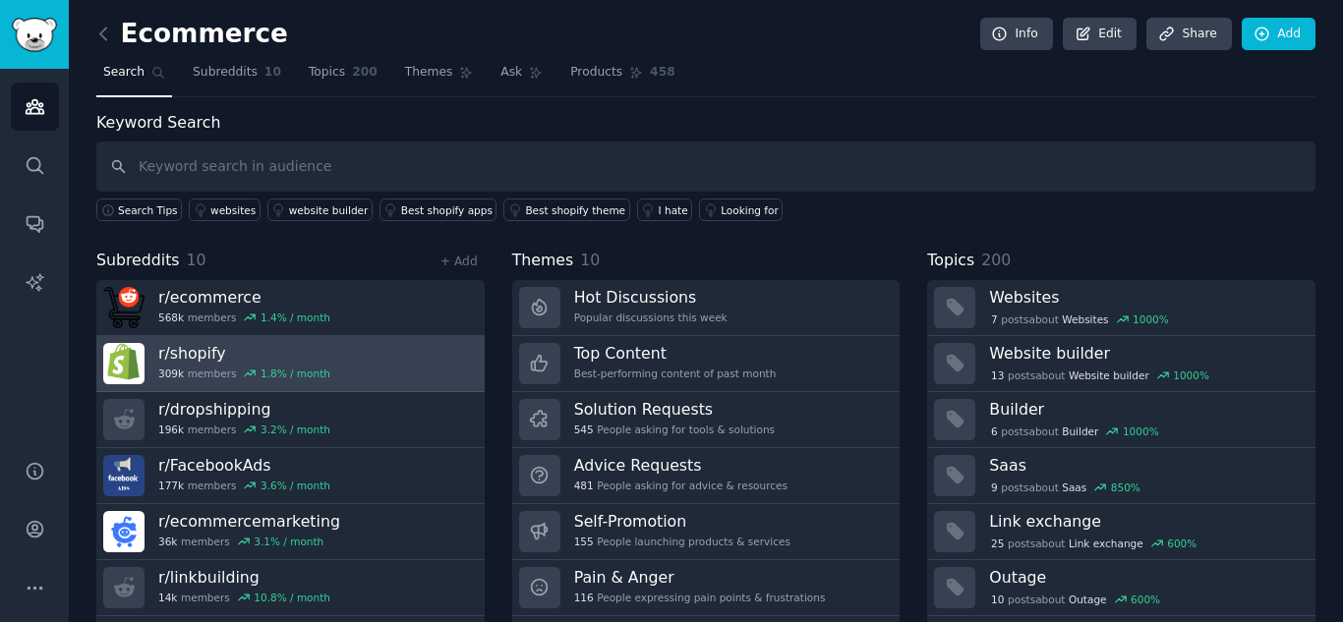
click at [300, 380] on div "1.8 % / month" at bounding box center [296, 374] width 70 height 14
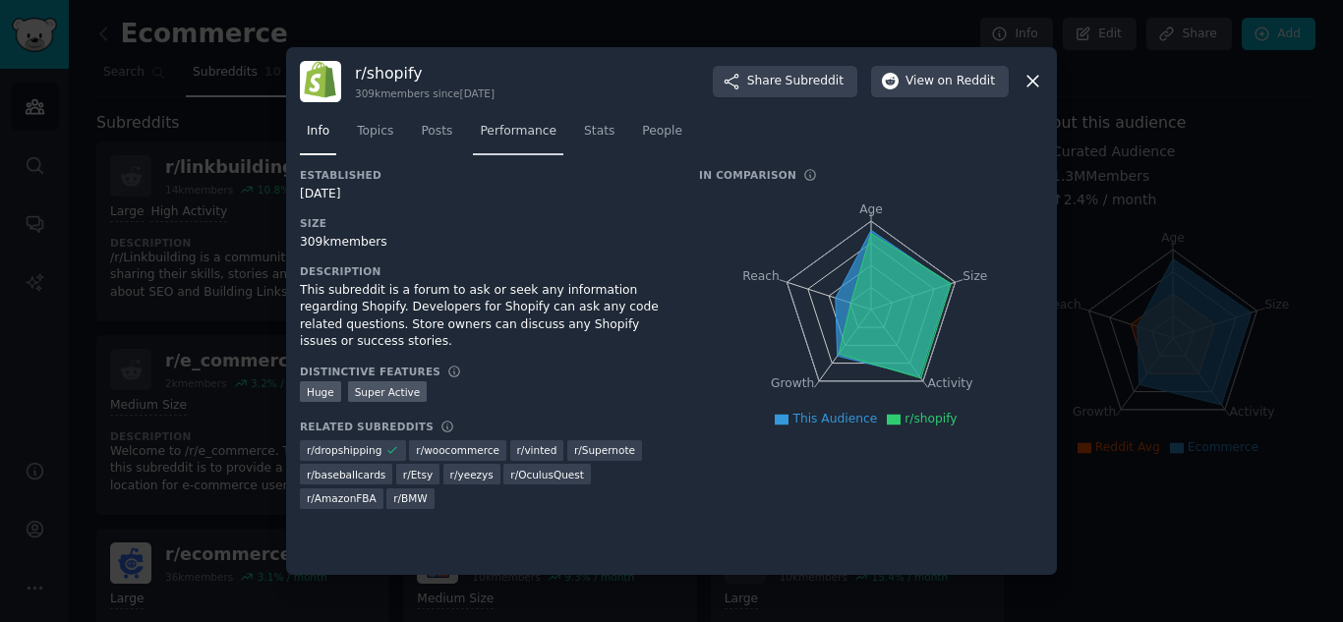
click at [521, 137] on span "Performance" at bounding box center [518, 132] width 77 height 18
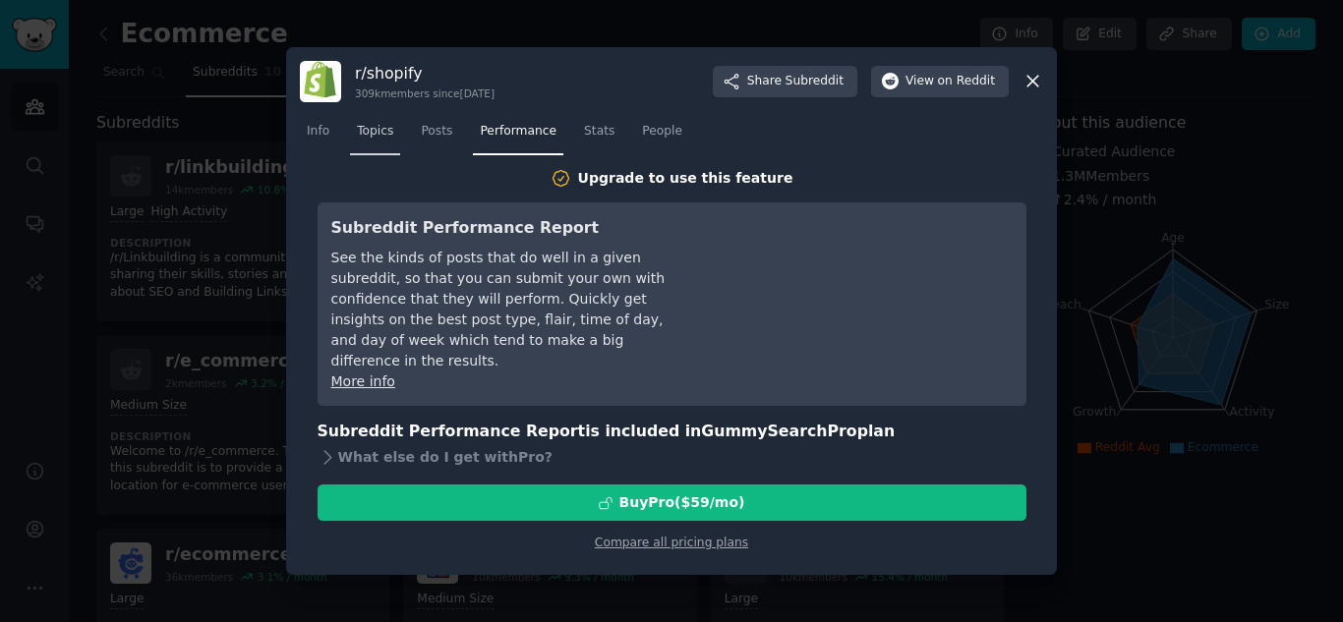
click at [367, 131] on span "Topics" at bounding box center [375, 132] width 36 height 18
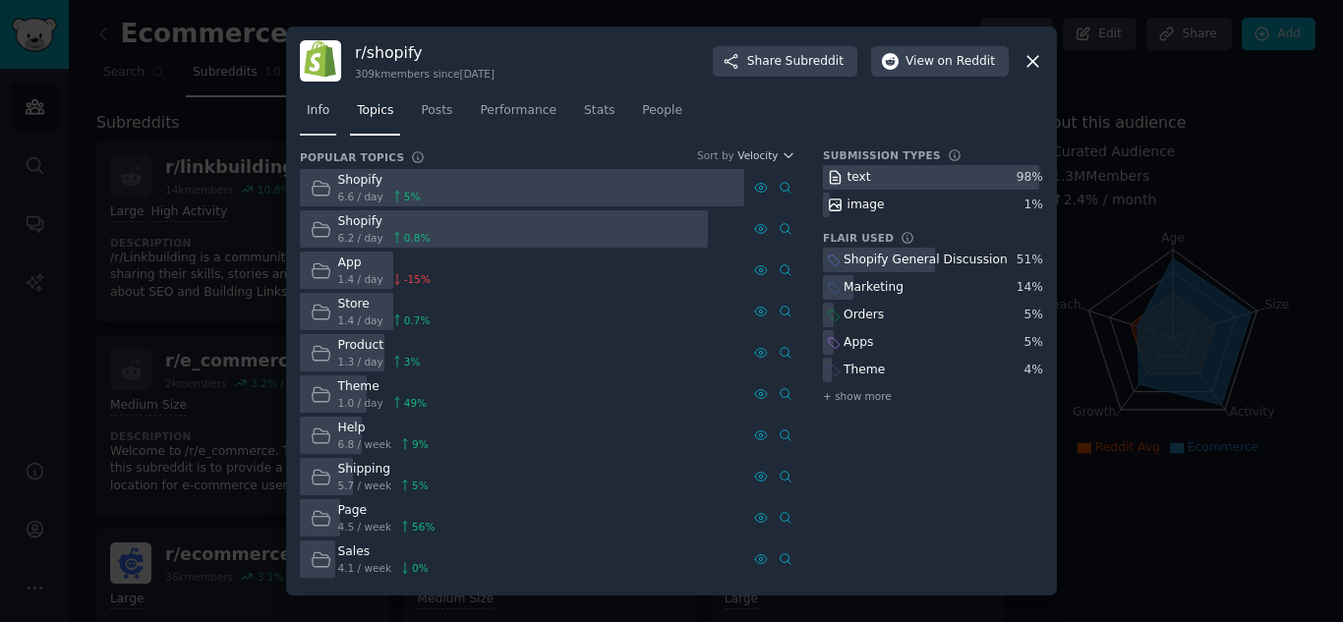
click at [332, 107] on link "Info" at bounding box center [318, 115] width 36 height 40
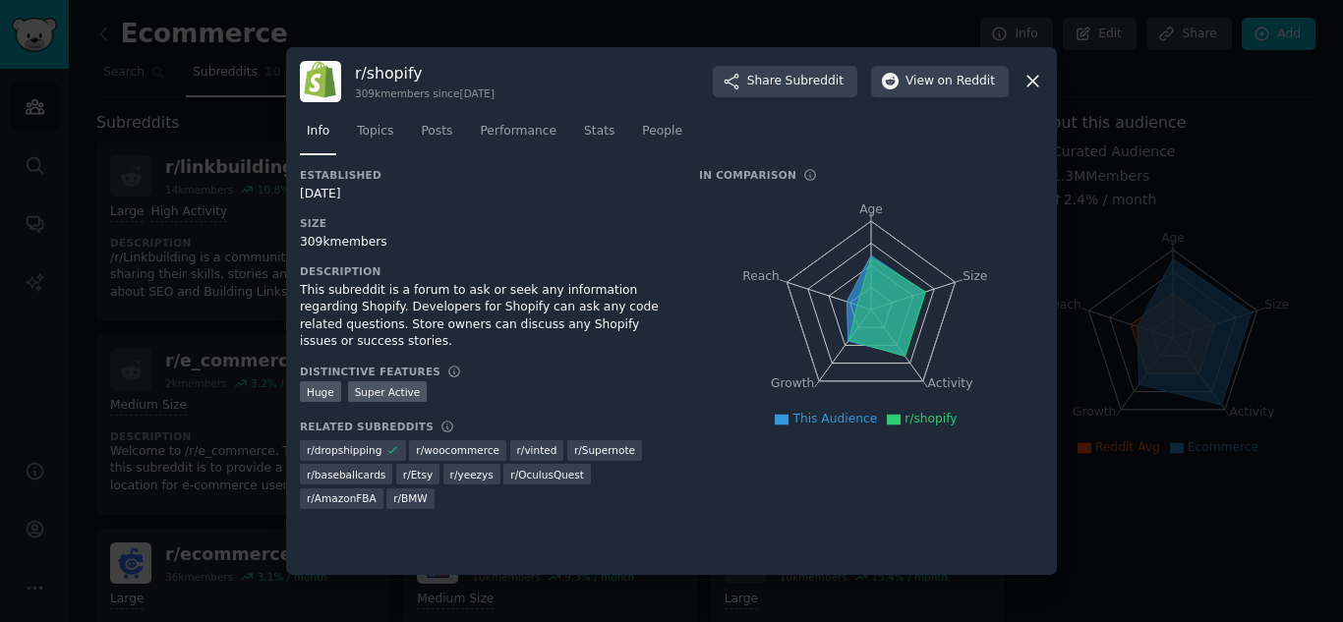
click at [456, 126] on nav "Info Topics Posts Performance Stats People" at bounding box center [671, 136] width 743 height 40
click at [442, 132] on span "Posts" at bounding box center [436, 132] width 31 height 18
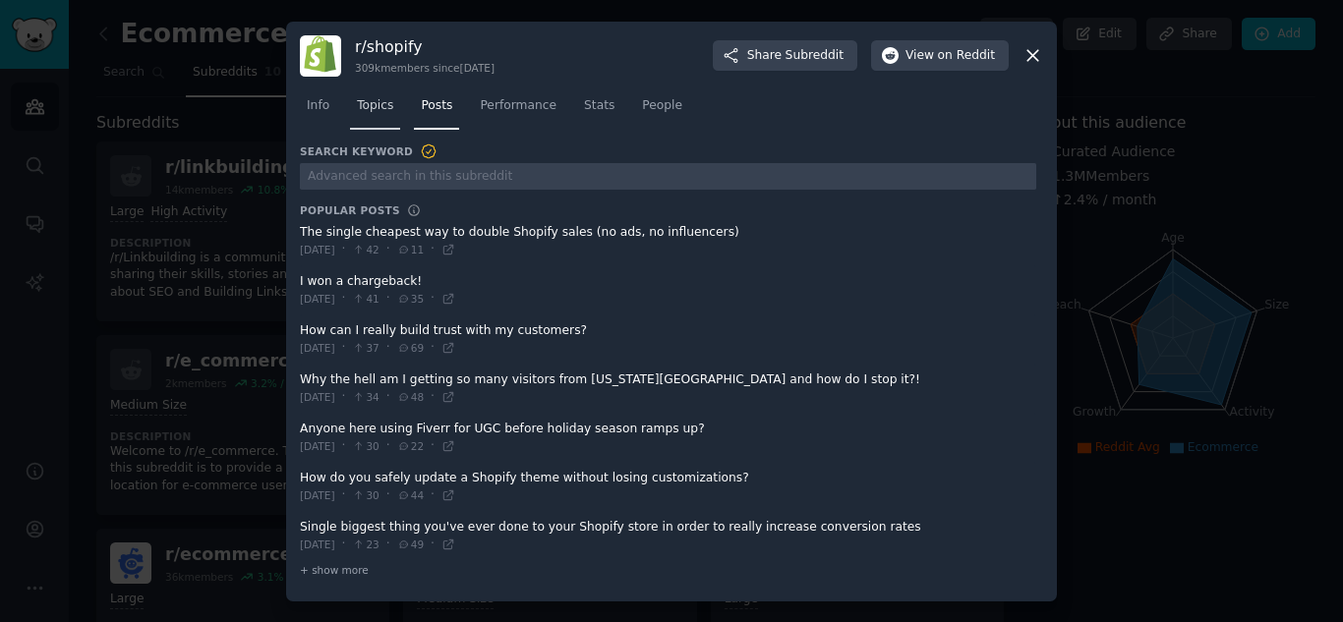
click at [382, 121] on link "Topics" at bounding box center [375, 110] width 50 height 40
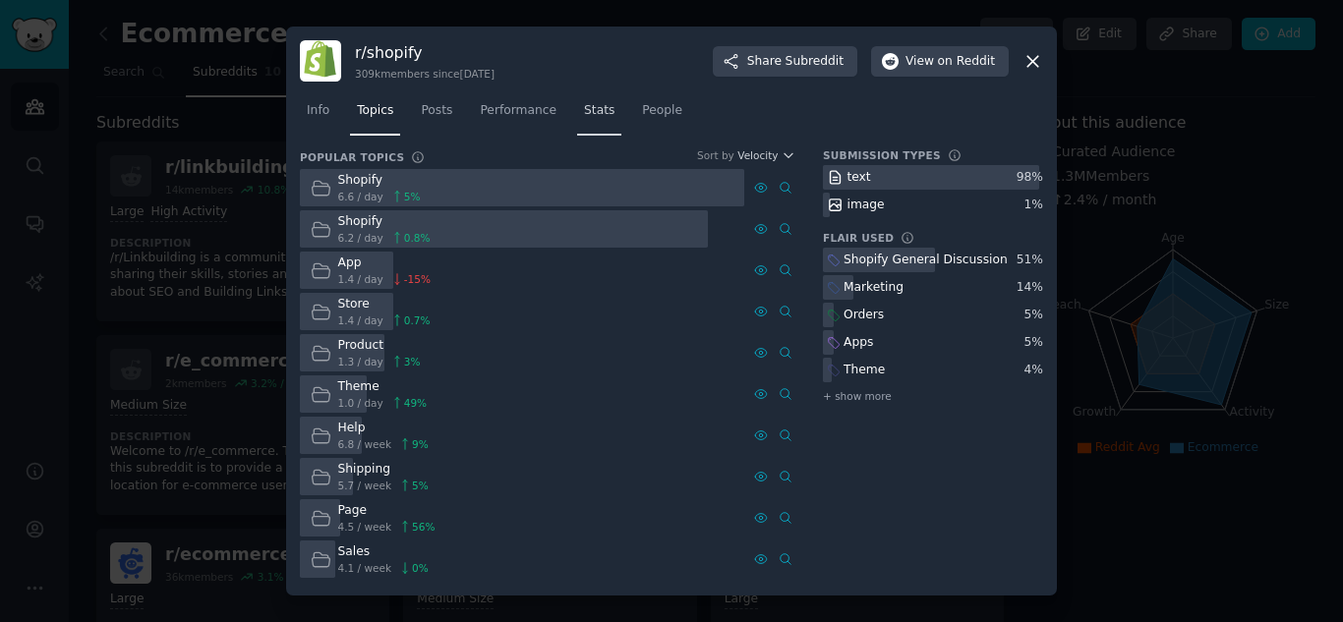
click at [584, 106] on span "Stats" at bounding box center [599, 111] width 30 height 18
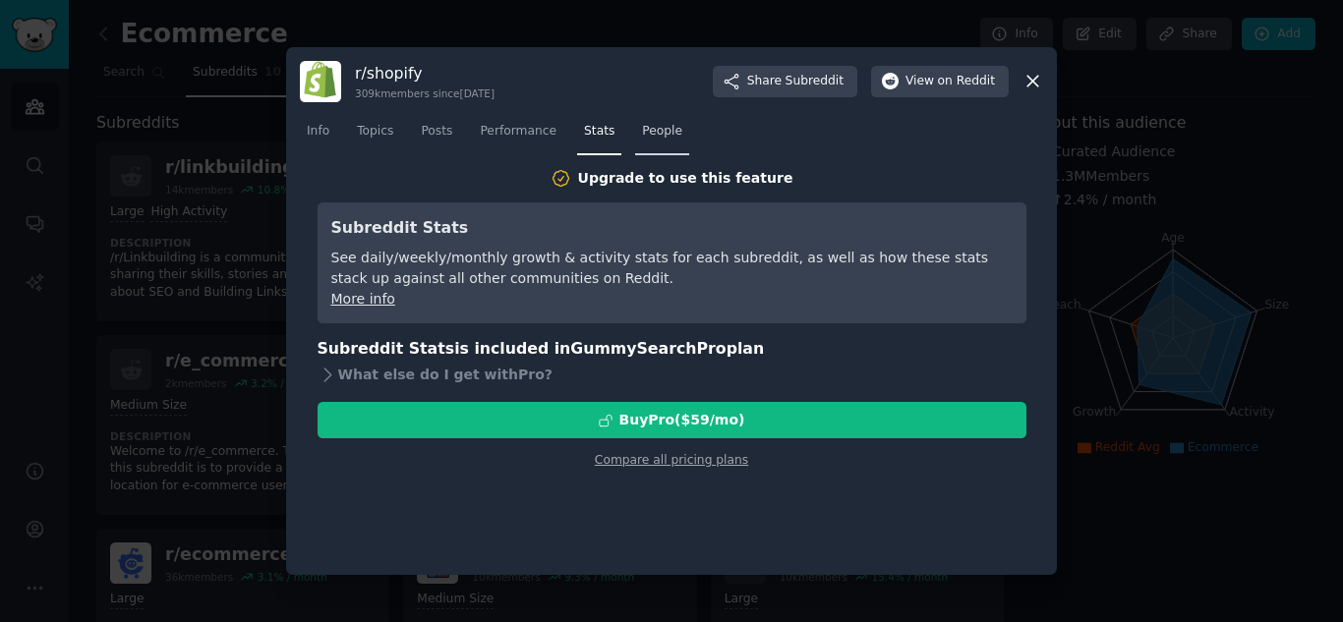
click at [647, 130] on span "People" at bounding box center [662, 132] width 40 height 18
click at [449, 139] on link "Posts" at bounding box center [436, 136] width 45 height 40
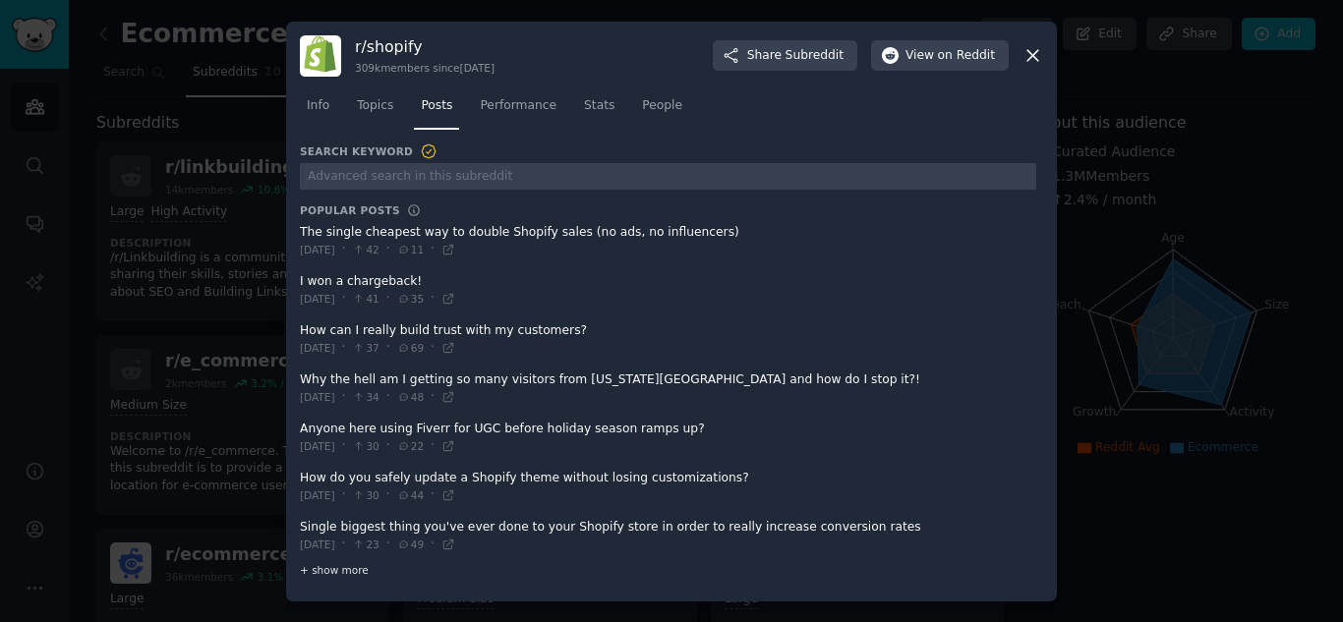
click at [368, 567] on div "+ show more" at bounding box center [668, 571] width 737 height 21
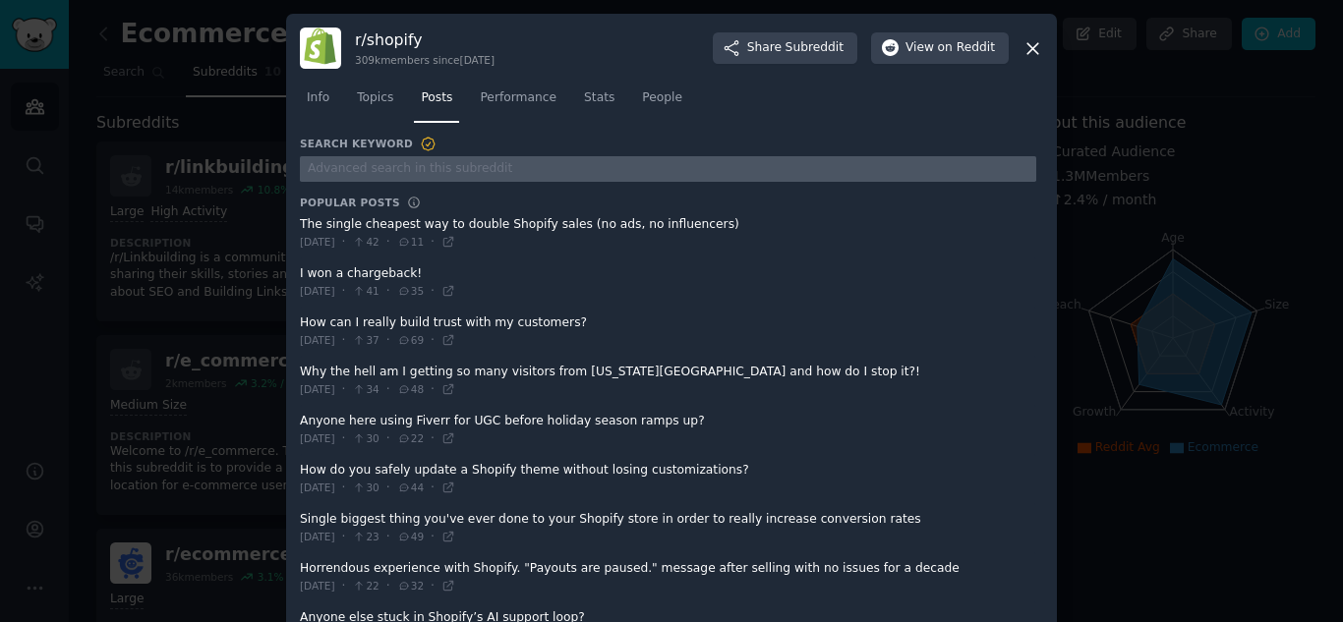
click at [441, 165] on input "text" at bounding box center [668, 169] width 737 height 27
type input "how to"
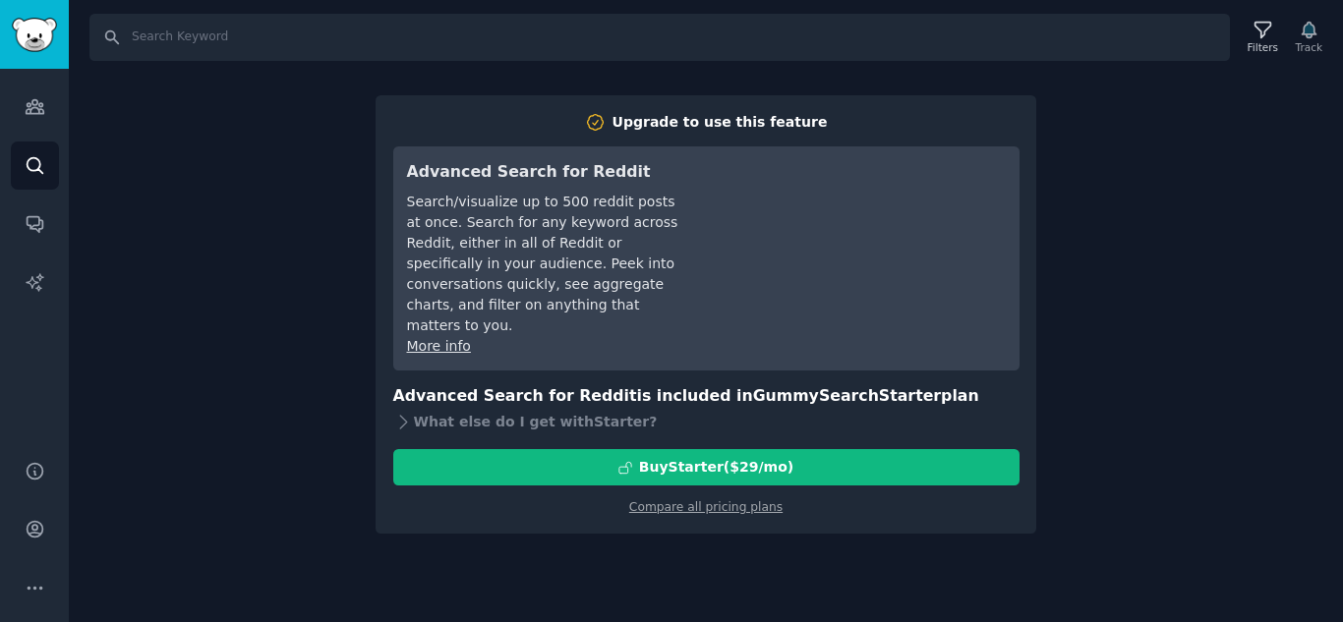
click at [333, 209] on div "Search Filters Track Upgrade to use this feature Advanced Search for Reddit Sea…" at bounding box center [706, 311] width 1274 height 622
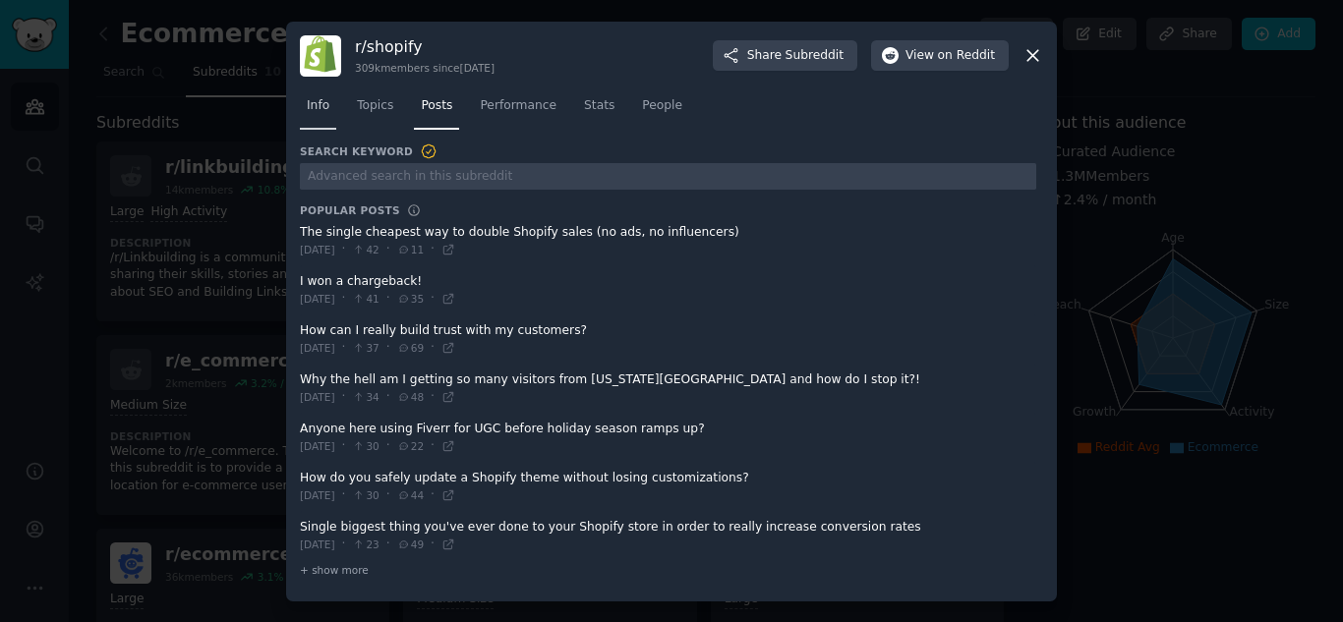
click at [327, 109] on span "Info" at bounding box center [318, 106] width 23 height 18
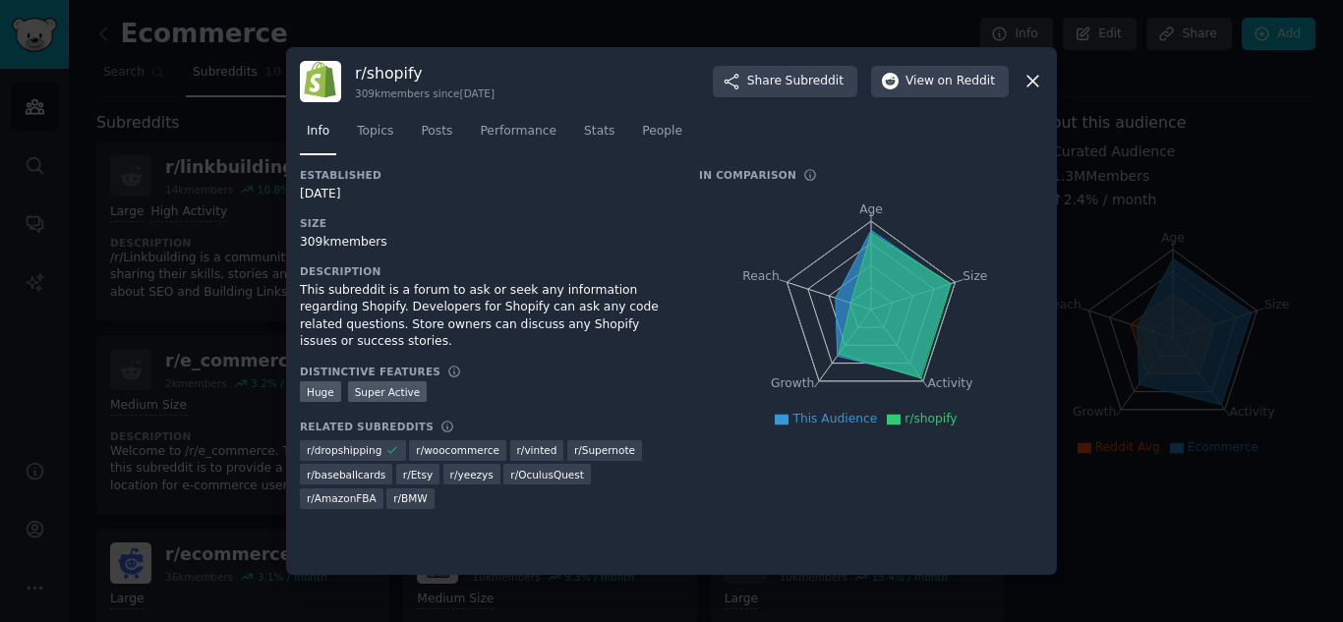
click at [1032, 94] on div "r/ shopify 309k members since [DATE] Share Subreddit View on Reddit" at bounding box center [671, 81] width 743 height 41
click at [1033, 85] on icon at bounding box center [1033, 81] width 21 height 21
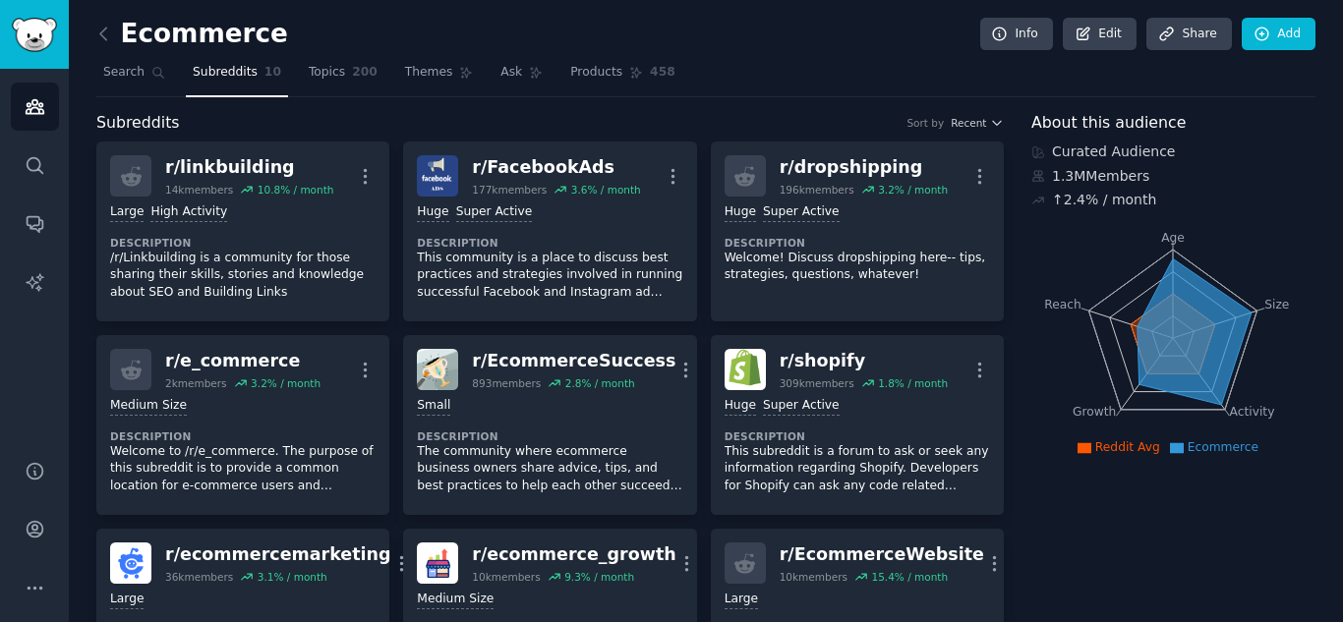
click at [0, 177] on div "Audiences Search Conversations AI Reports" at bounding box center [34, 253] width 69 height 368
